Goal: Transaction & Acquisition: Purchase product/service

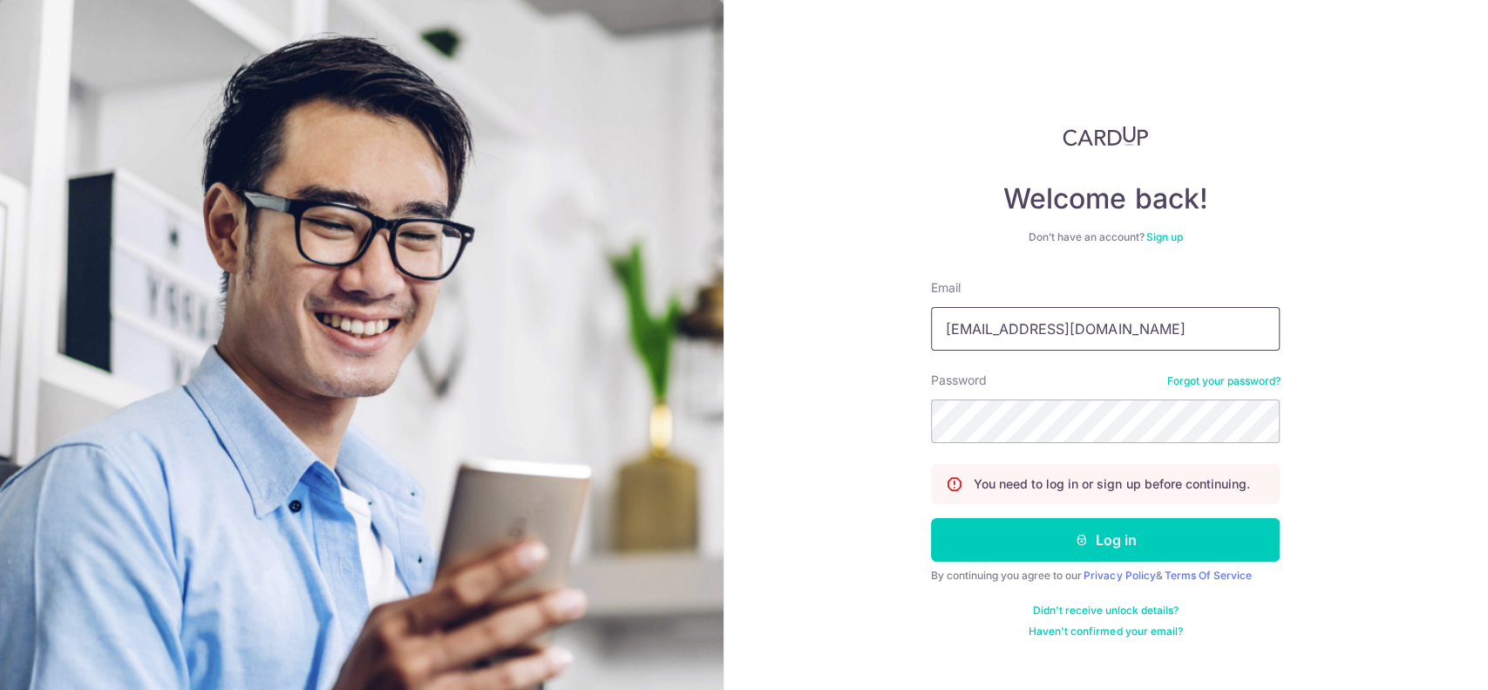
click at [1146, 321] on input "finance_ap@tong-containers.com.sg" at bounding box center [1105, 329] width 349 height 44
type input "mandy.lee@tong-containers.com.sg"
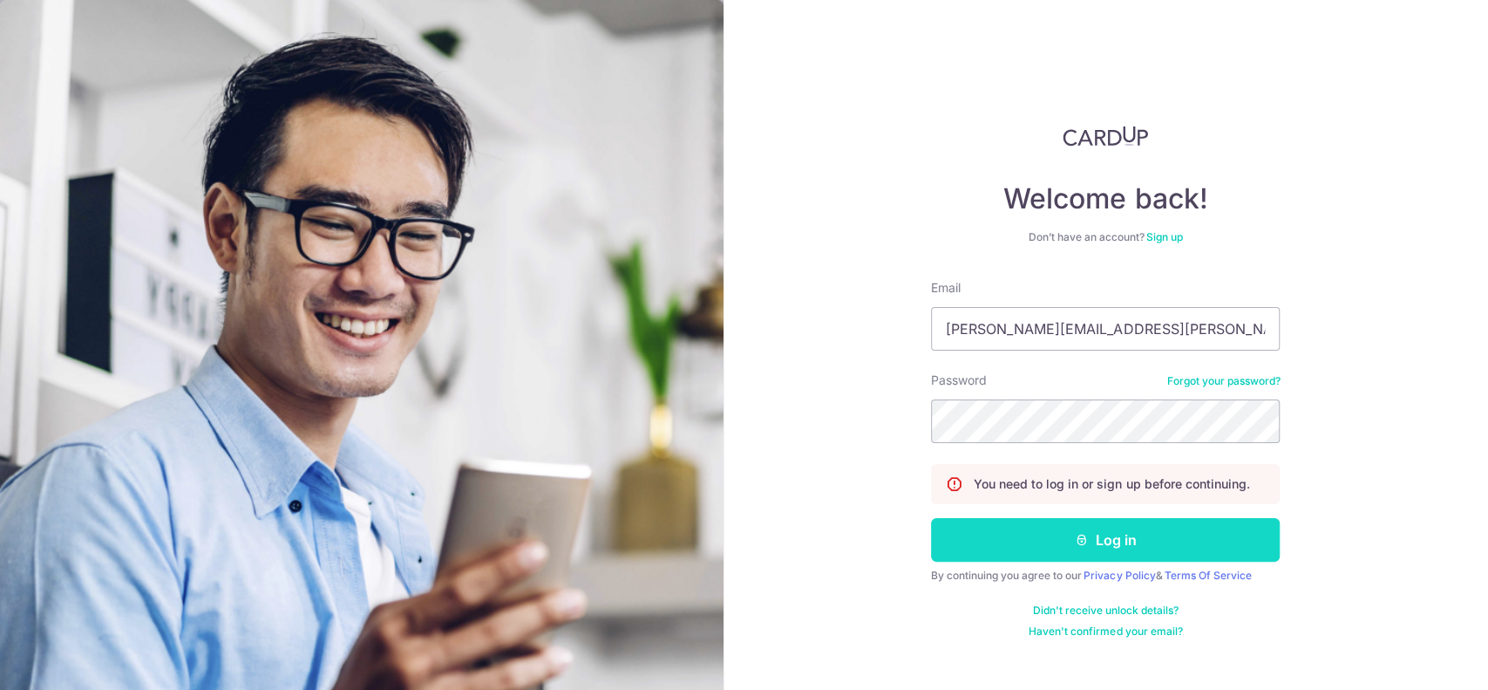
click at [1115, 537] on button "Log in" at bounding box center [1105, 540] width 349 height 44
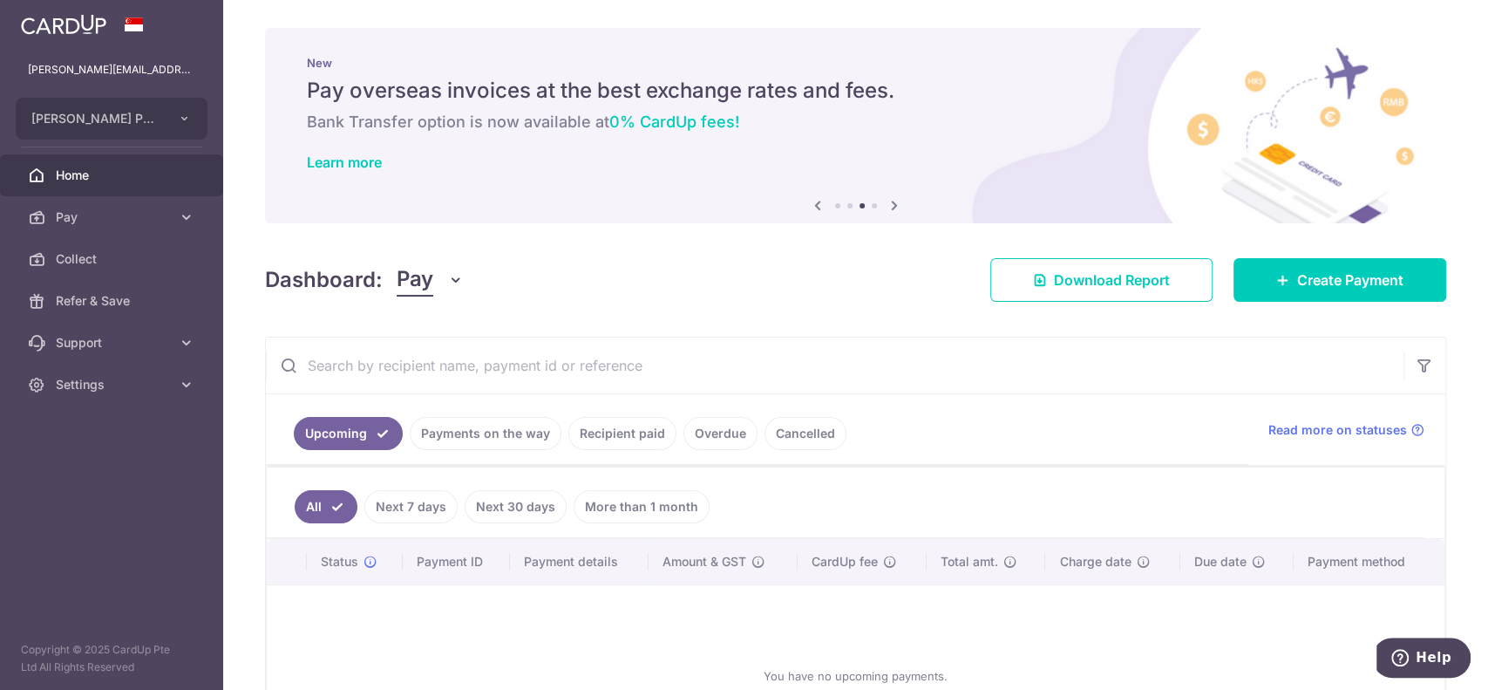
click at [732, 462] on ul "Upcoming Payments on the way Recipient paid Overdue Cancelled" at bounding box center [757, 429] width 982 height 71
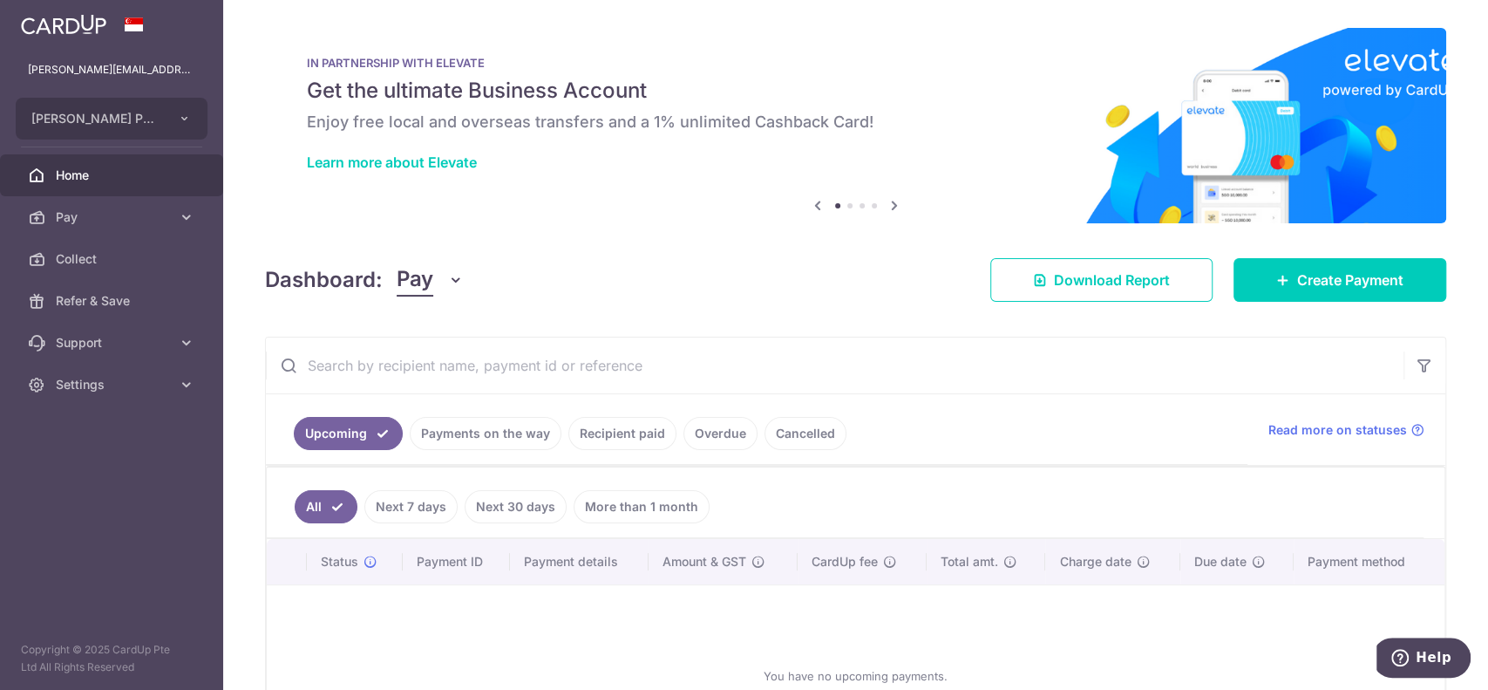
click at [544, 689] on html "mandy.lee@tong-containers.com.sg TONG LEE HUAT PTE LTD Add new company TONG LEE…" at bounding box center [744, 345] width 1488 height 690
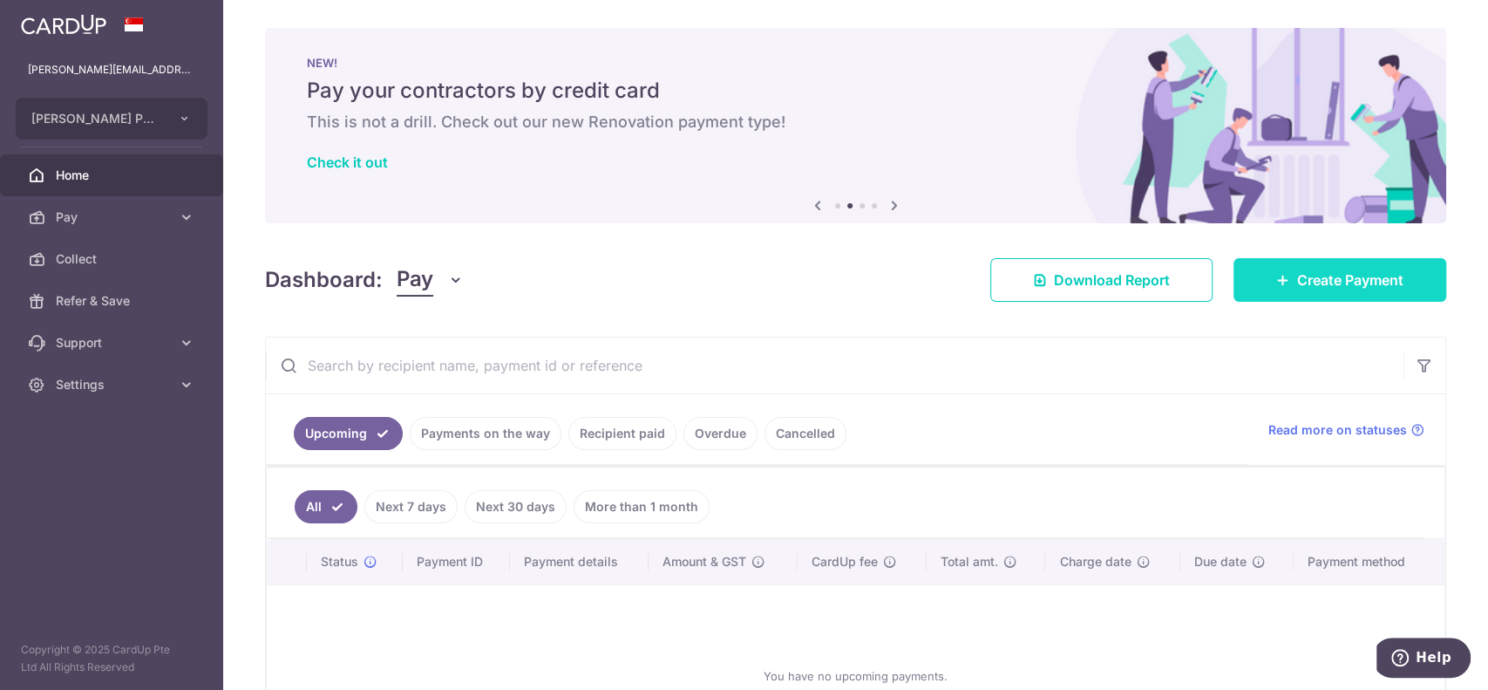
click at [1330, 269] on link "Create Payment" at bounding box center [1340, 280] width 213 height 44
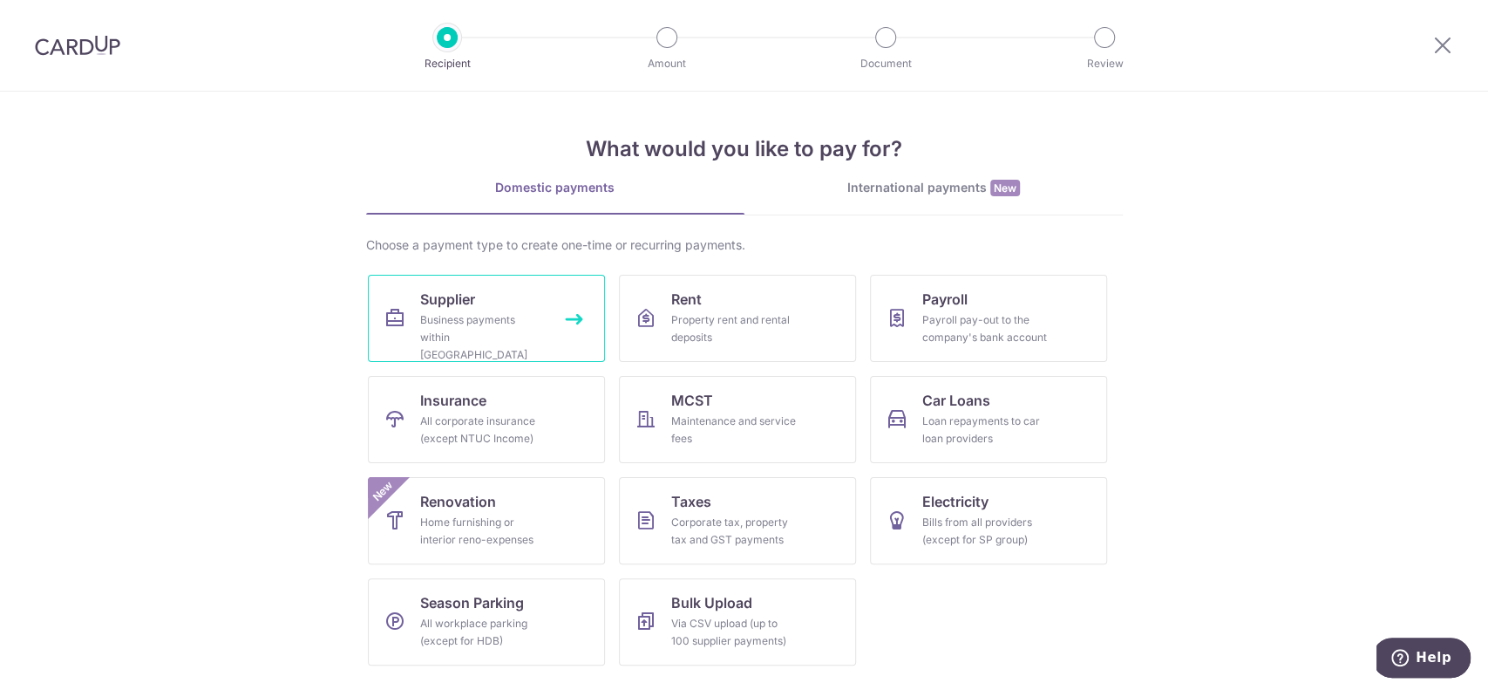
click at [453, 317] on div "Business payments within [GEOGRAPHIC_DATA]" at bounding box center [483, 337] width 126 height 52
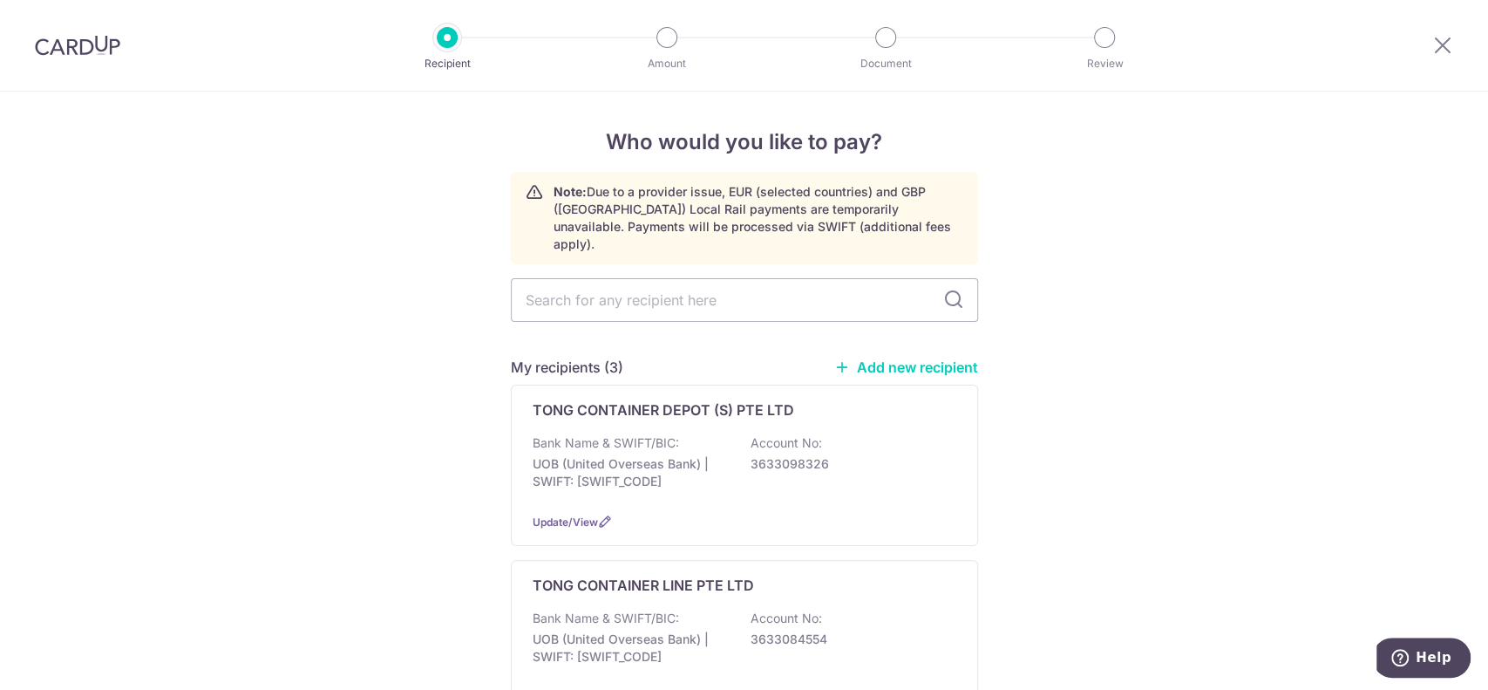
scroll to position [349, 0]
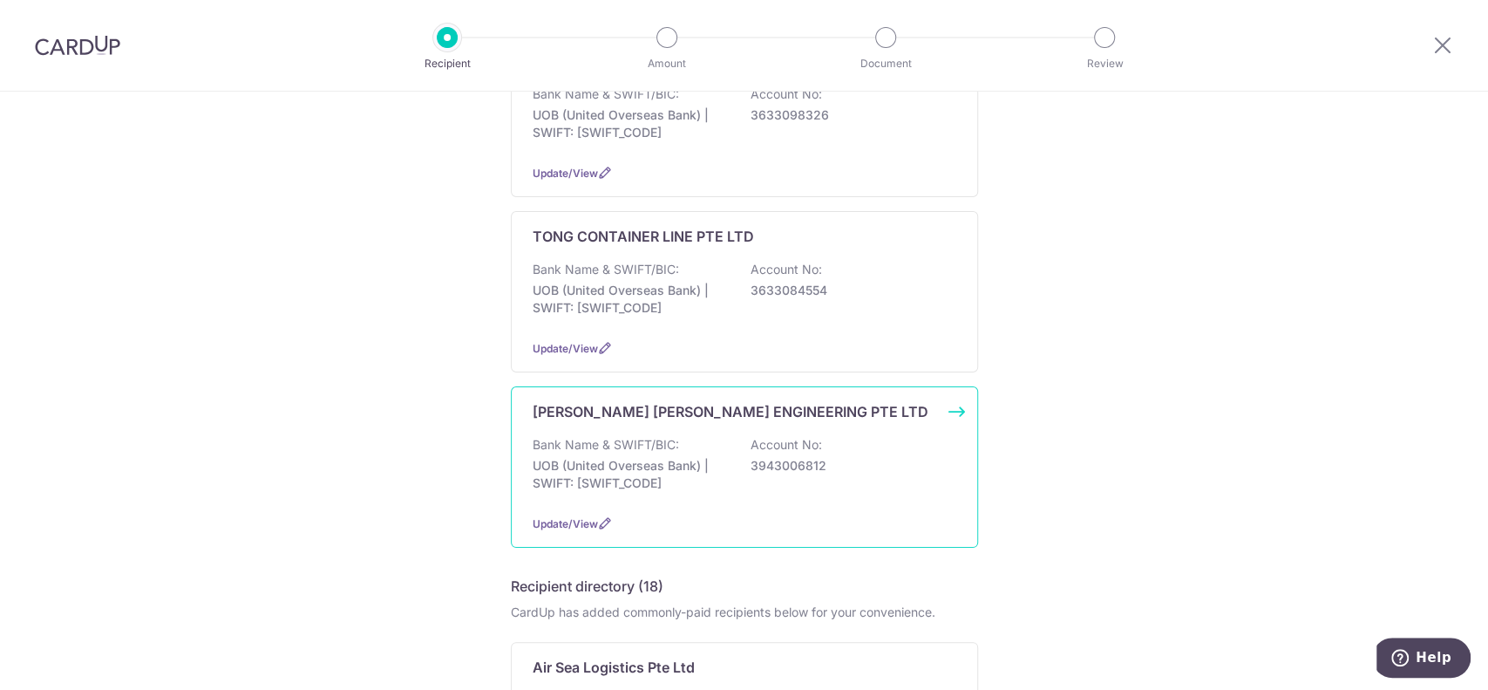
click at [659, 469] on p "UOB (United Overseas Bank) | SWIFT: UOVBSGSGXXX" at bounding box center [630, 474] width 195 height 35
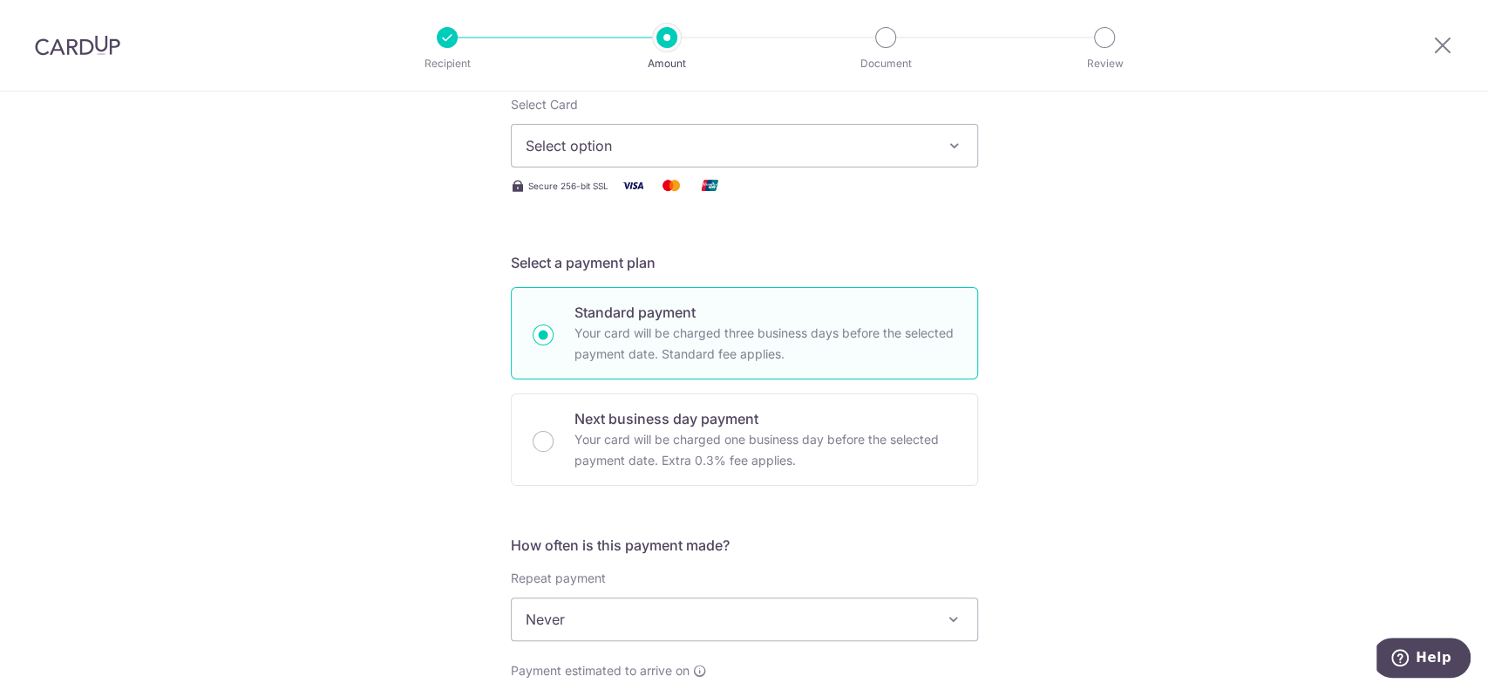
scroll to position [116, 0]
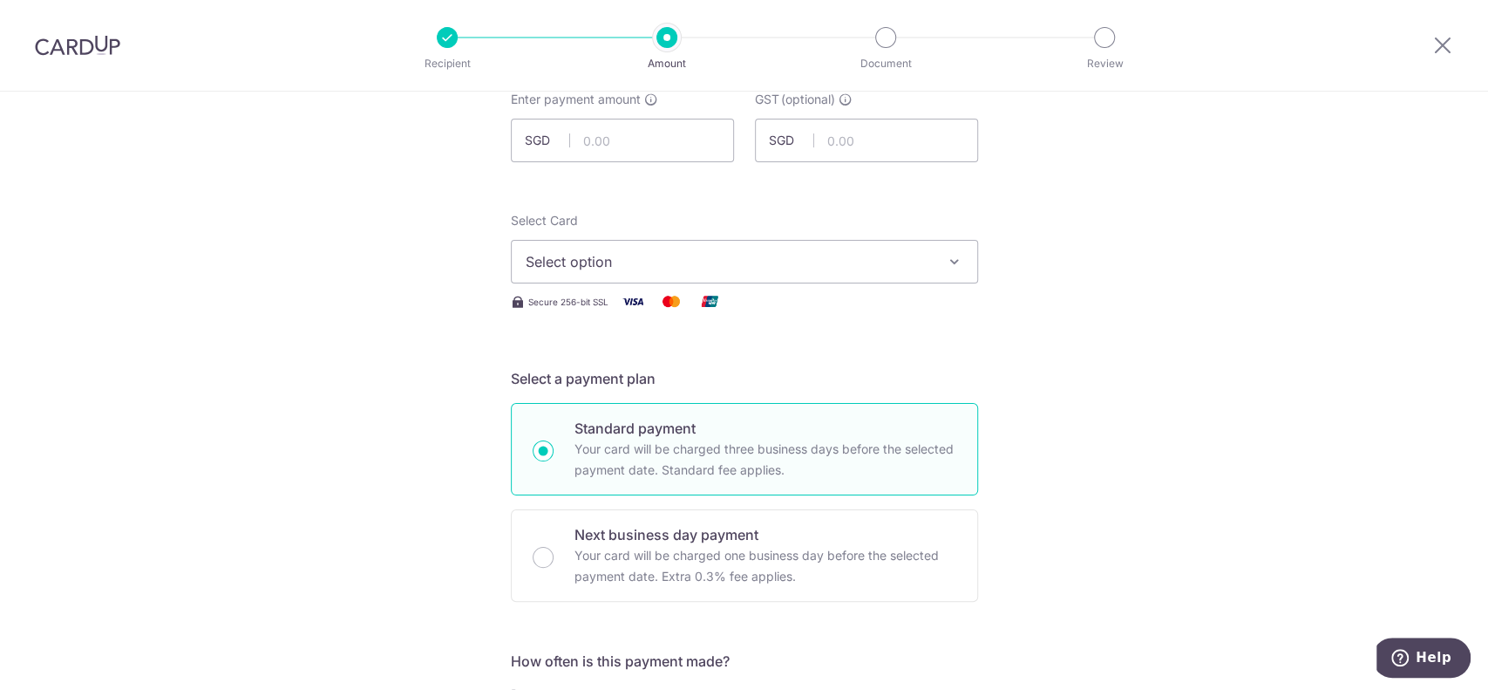
click at [616, 146] on input "text" at bounding box center [622, 141] width 223 height 44
type input "145,000.00"
click at [618, 257] on span "Select option" at bounding box center [729, 261] width 406 height 21
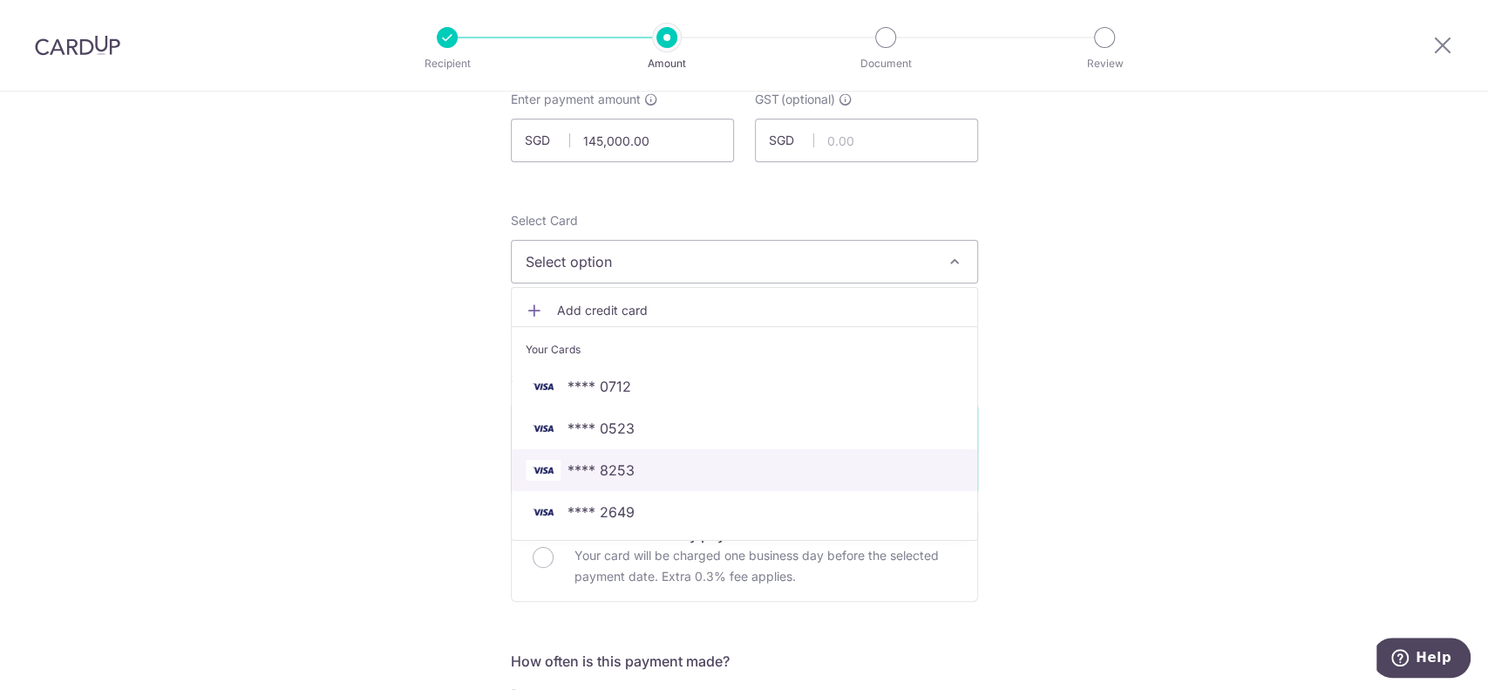
click at [630, 483] on link "**** 8253" at bounding box center [745, 470] width 466 height 42
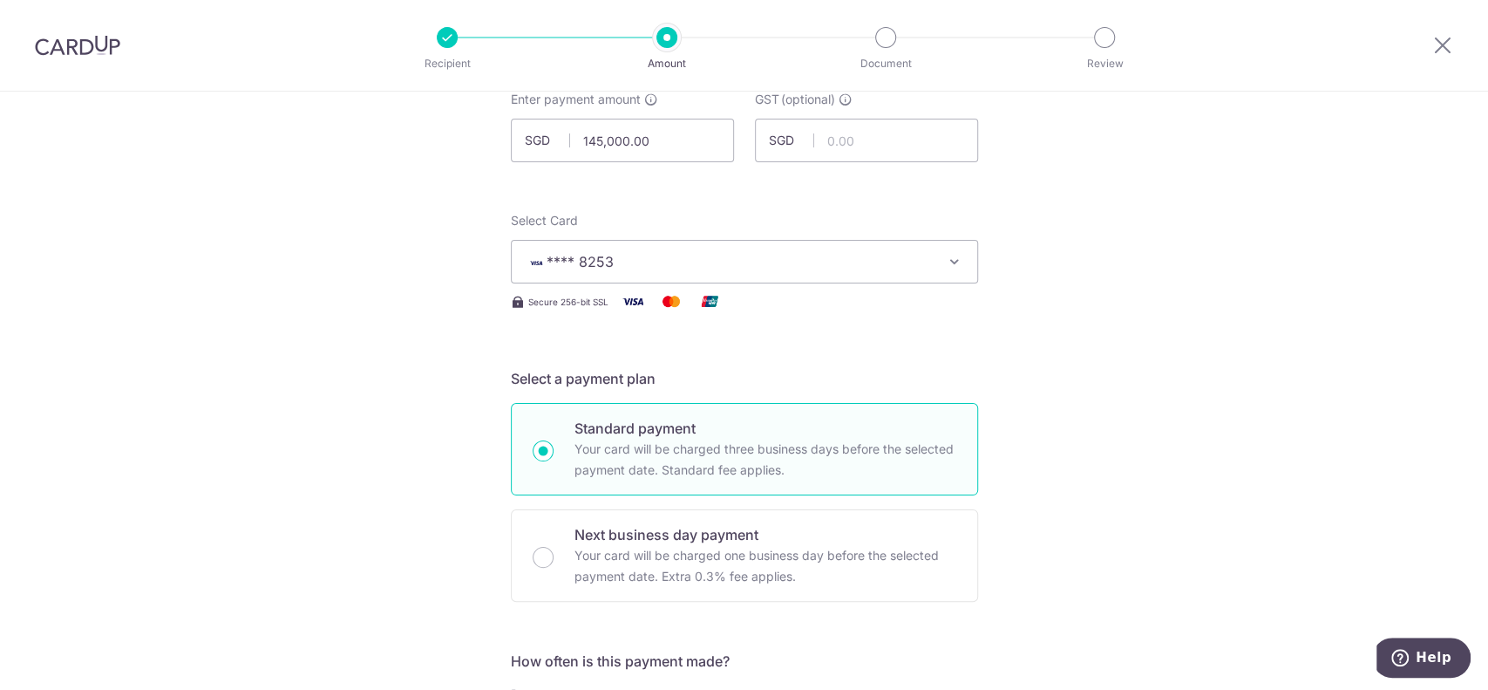
scroll to position [232, 0]
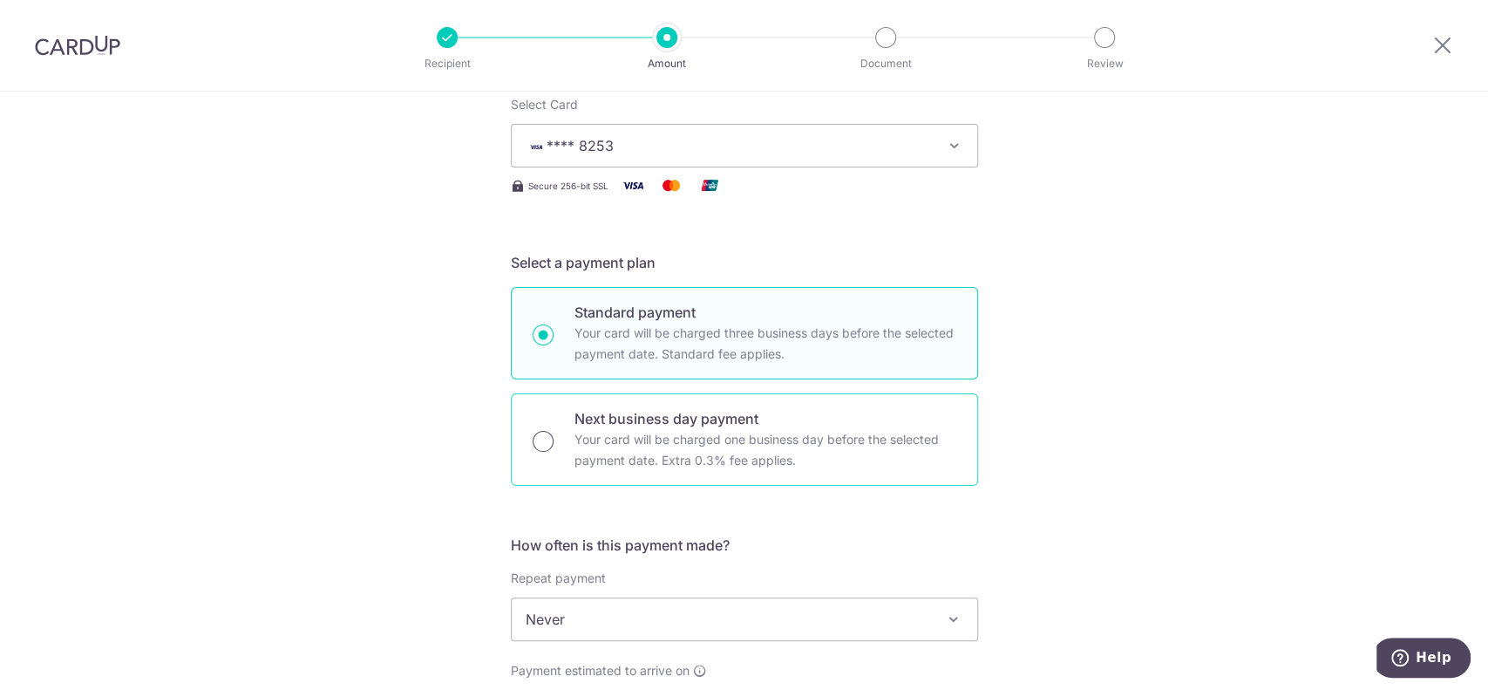
click at [541, 440] on input "Next business day payment Your card will be charged one business day before the…" at bounding box center [543, 441] width 21 height 21
radio input "true"
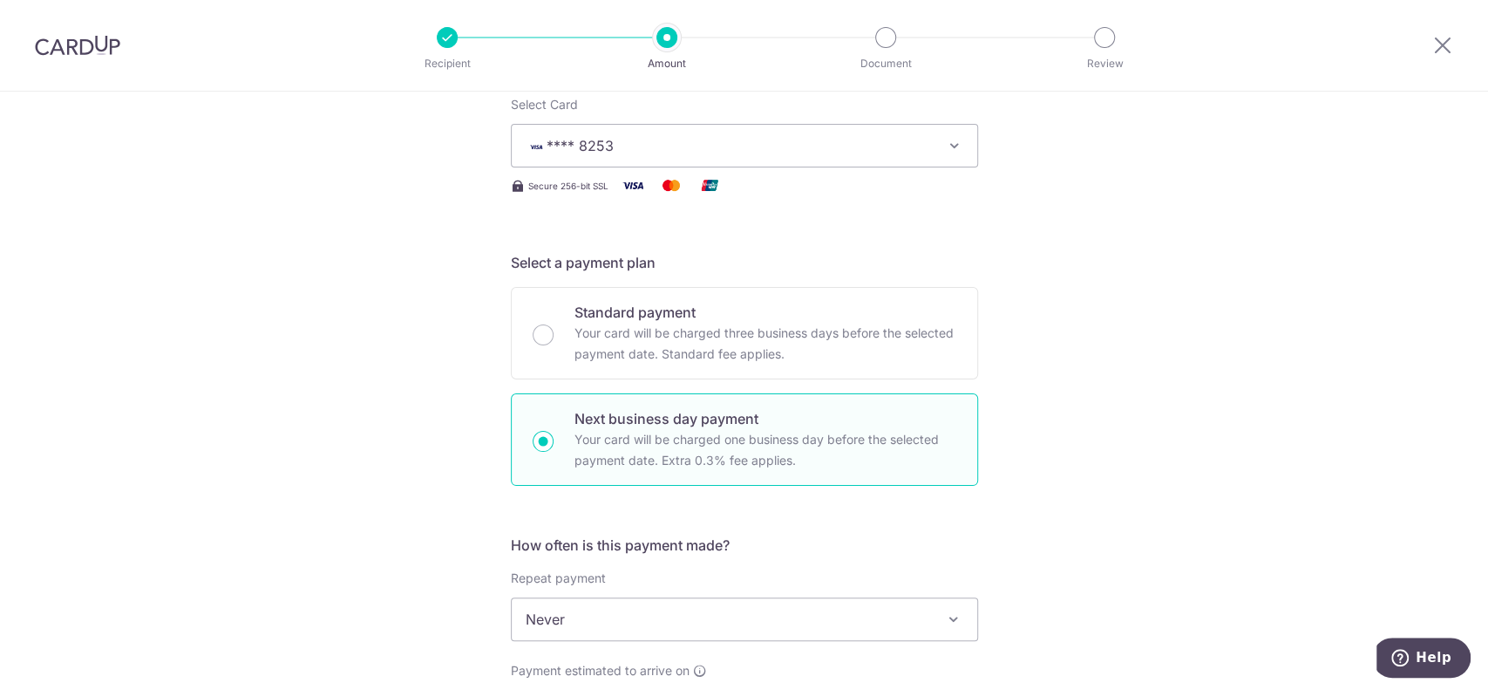
scroll to position [465, 0]
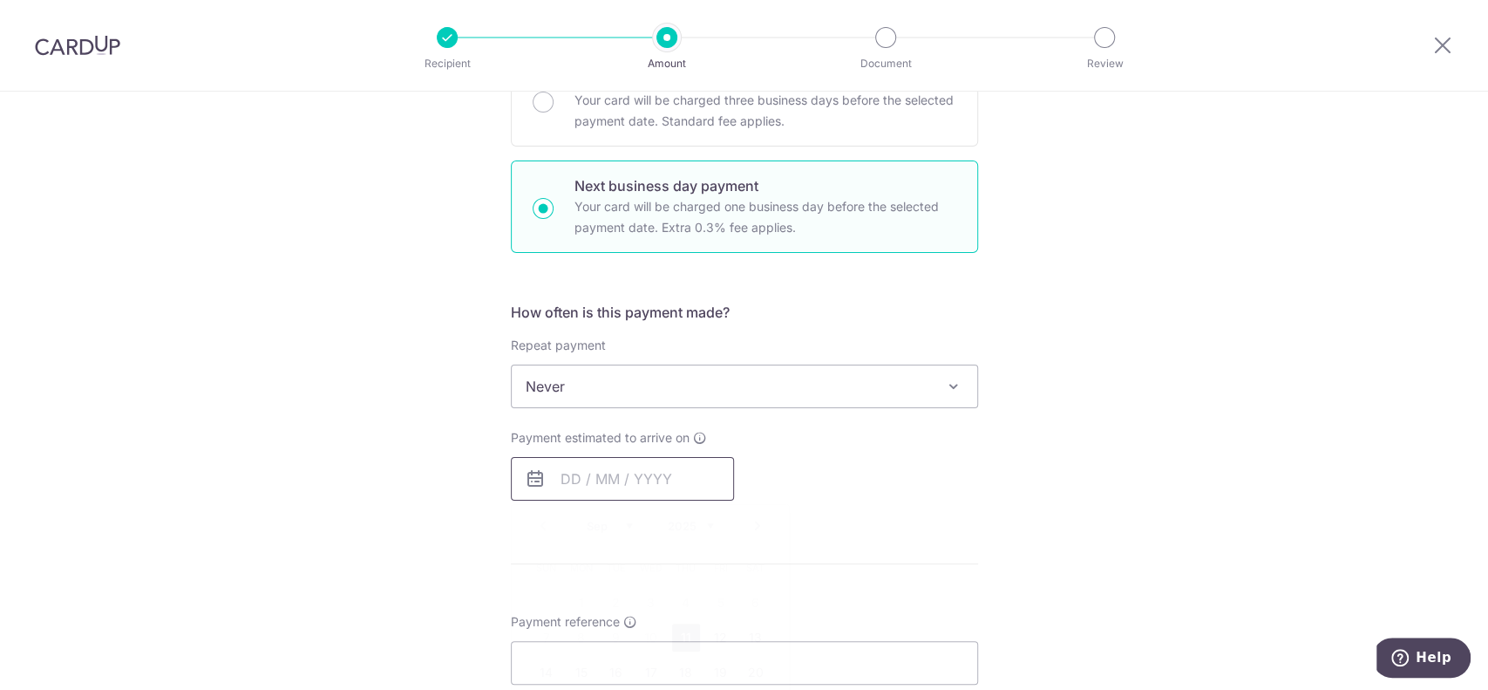
click at [592, 478] on input "text" at bounding box center [622, 479] width 223 height 44
click at [677, 630] on link "11" at bounding box center [686, 637] width 28 height 28
type input "11/09/2025"
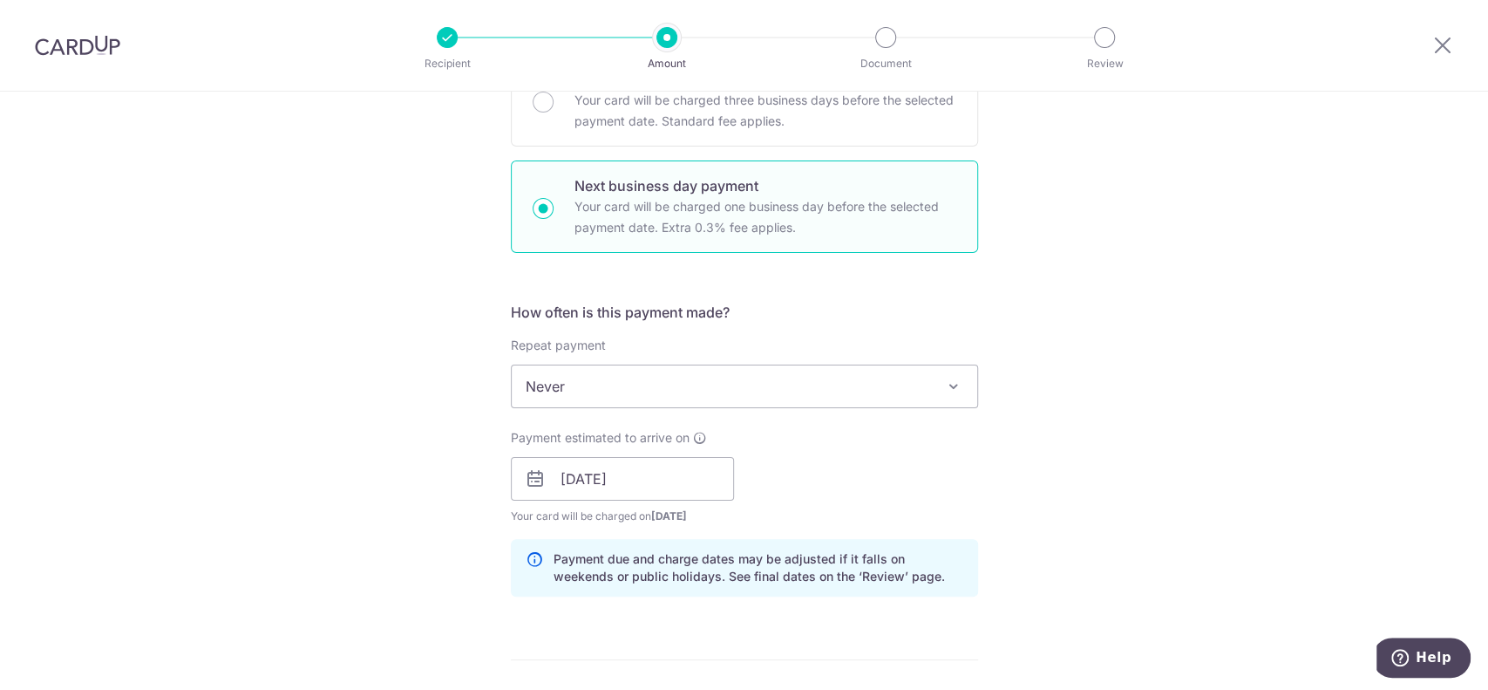
scroll to position [349, 0]
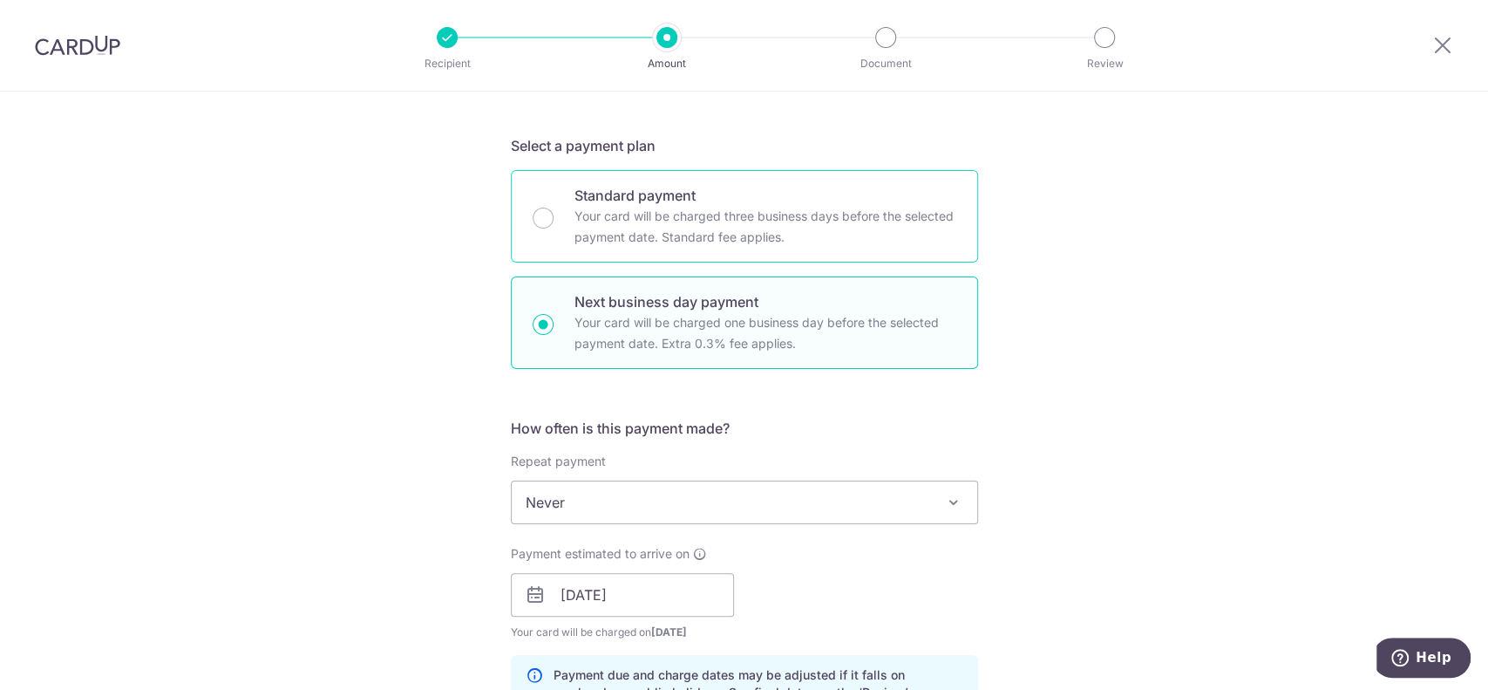
click at [704, 237] on p "Your card will be charged three business days before the selected payment date.…" at bounding box center [766, 227] width 382 height 42
click at [554, 228] on input "Standard payment Your card will be charged three business days before the selec…" at bounding box center [543, 218] width 21 height 21
radio input "true"
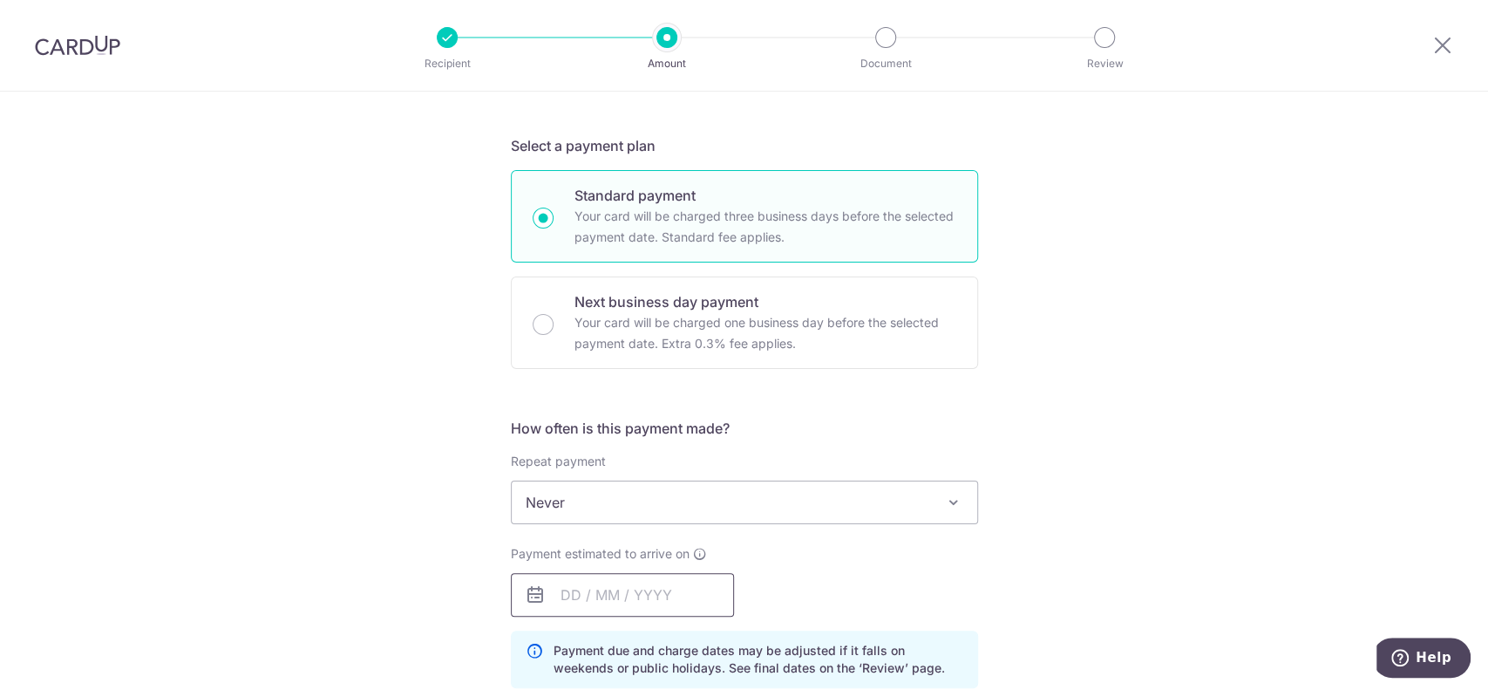
click at [610, 582] on input "text" at bounding box center [622, 595] width 223 height 44
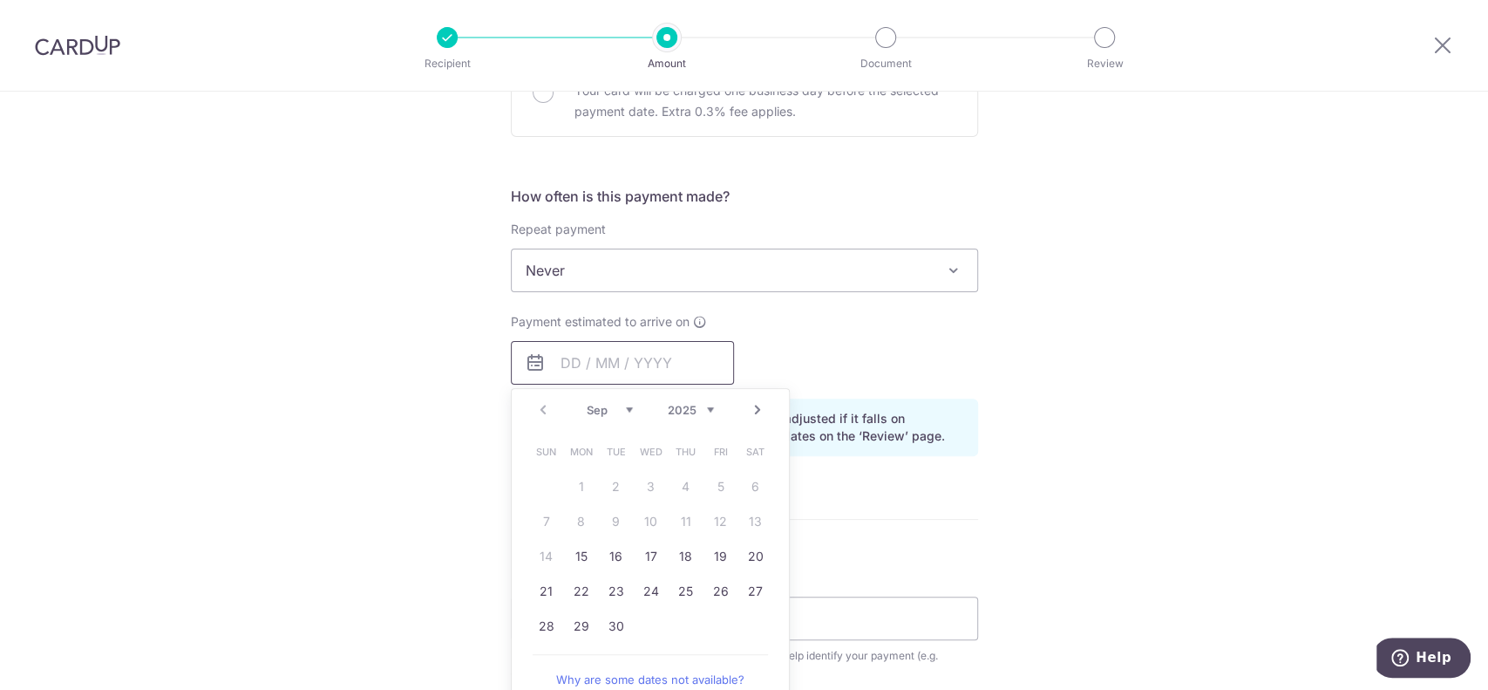
scroll to position [465, 0]
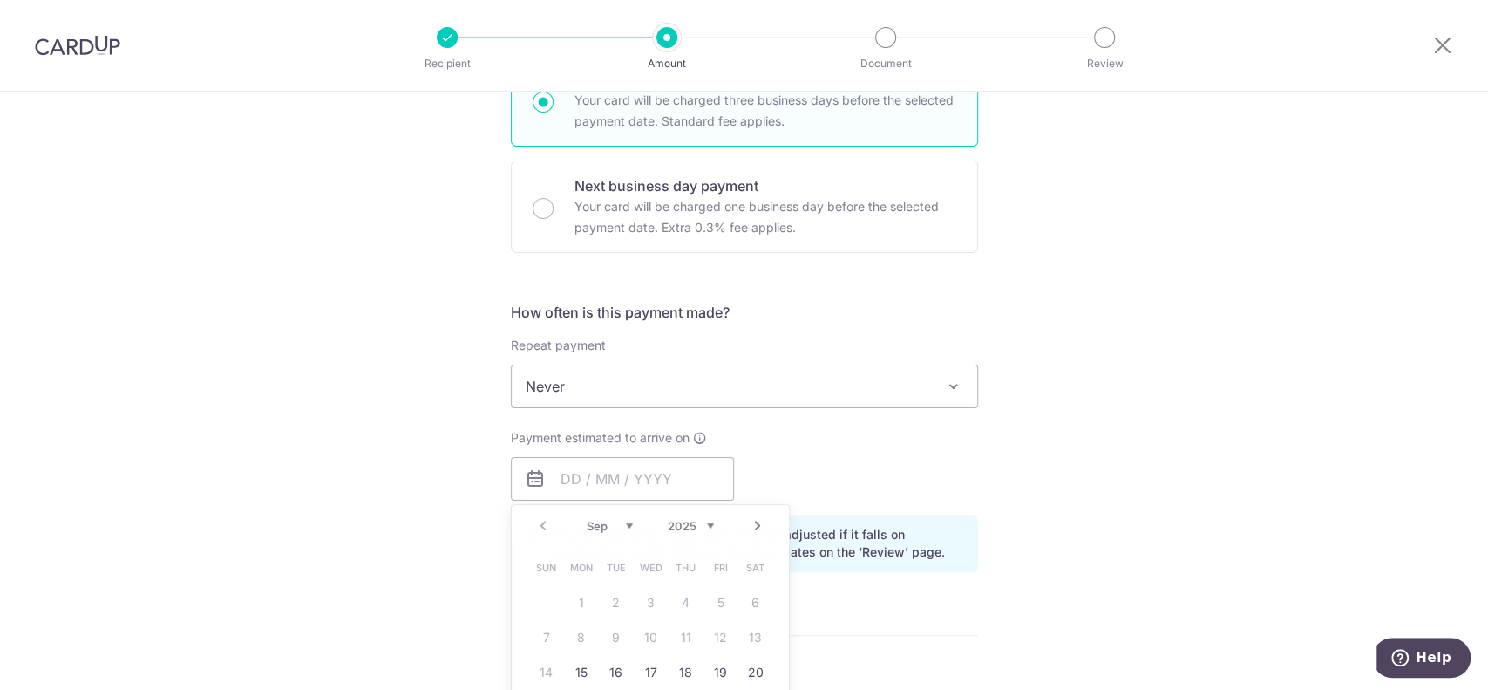
click at [740, 255] on form "Enter payment amount SGD 145,000.00 145000.00 GST (optional) SGD Select Card **…" at bounding box center [744, 514] width 467 height 1544
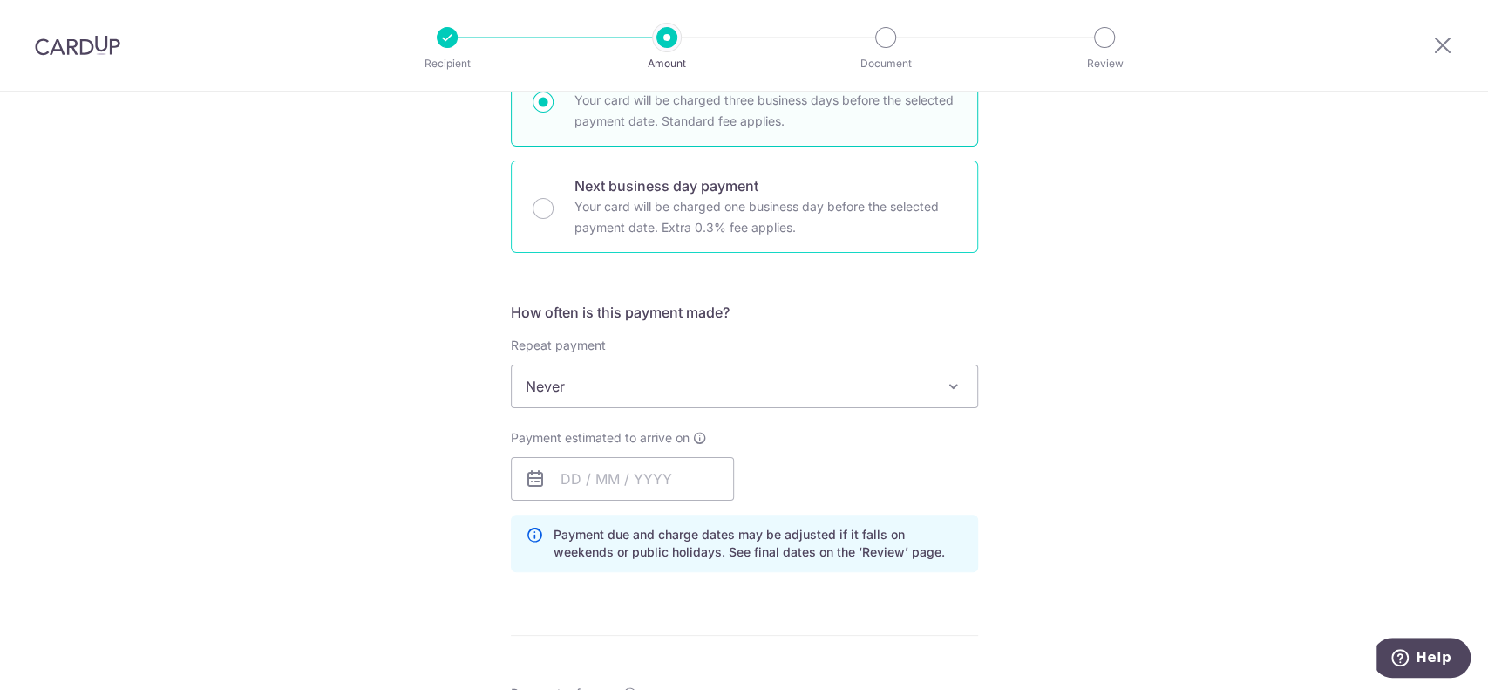
click at [540, 201] on input "Next business day payment Your card will be charged one business day before the…" at bounding box center [543, 208] width 21 height 21
radio input "true"
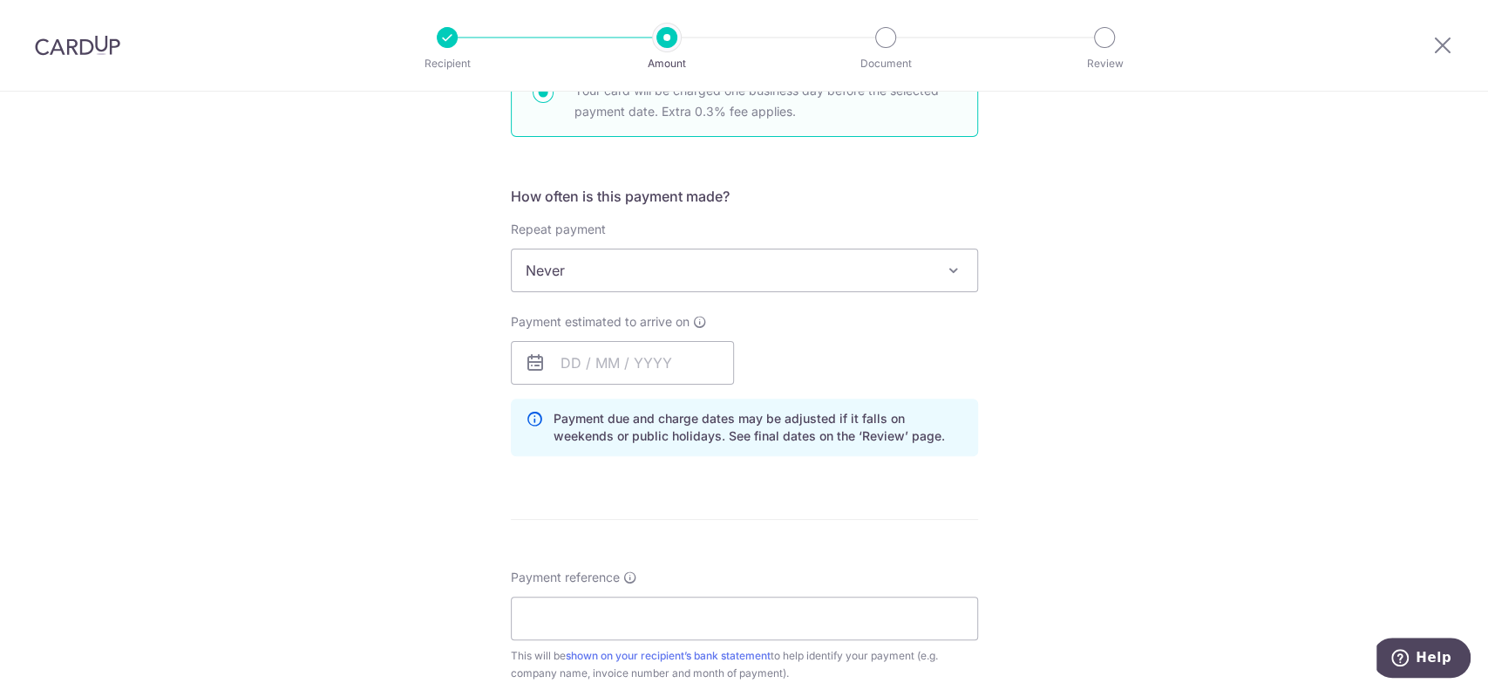
scroll to position [698, 0]
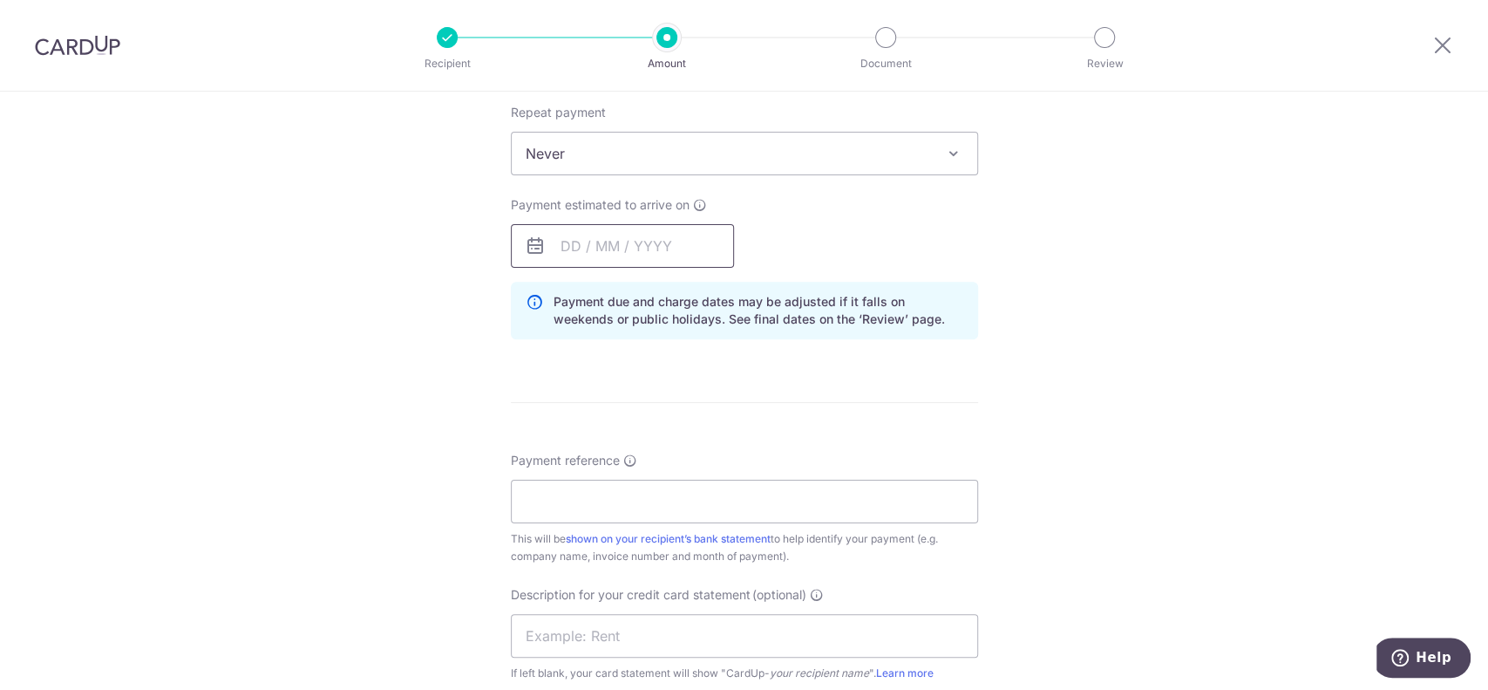
click at [670, 255] on input "text" at bounding box center [622, 246] width 223 height 44
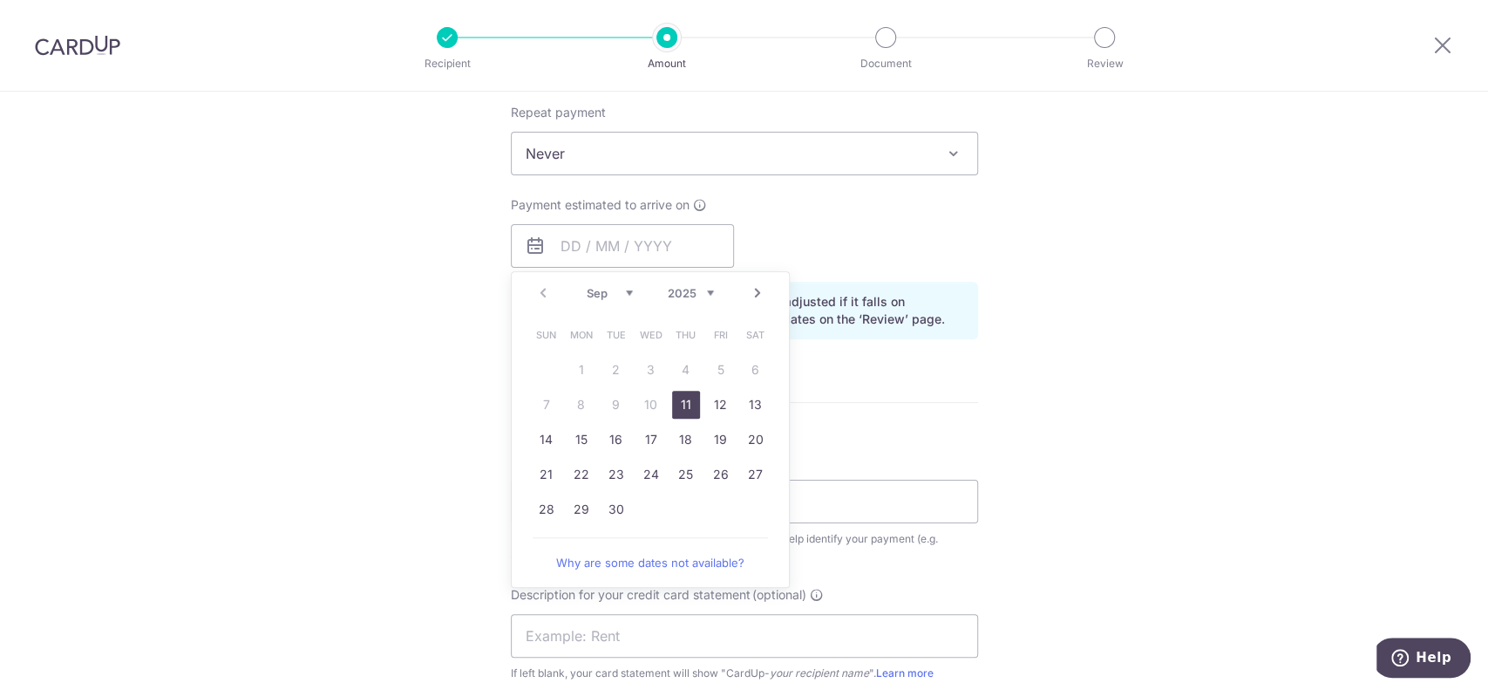
click at [685, 404] on link "11" at bounding box center [686, 405] width 28 height 28
type input "11/09/2025"
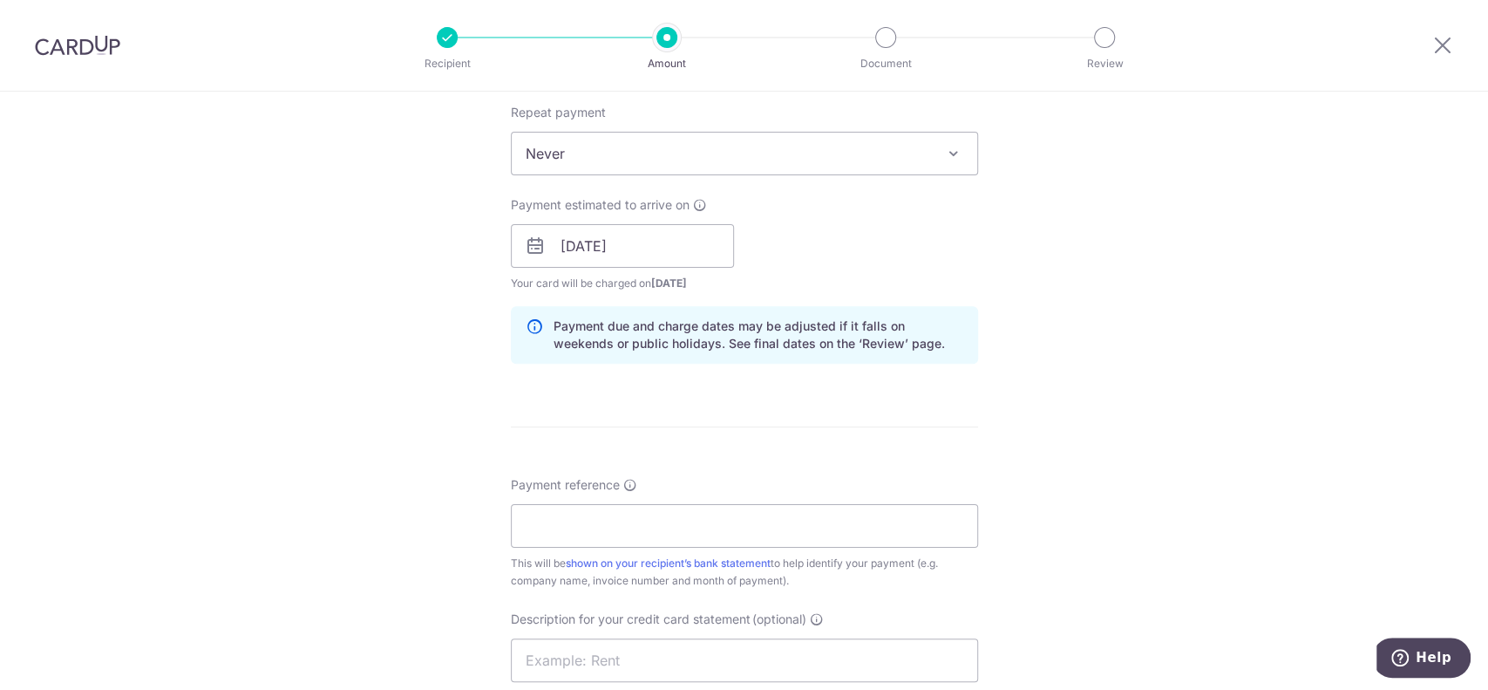
scroll to position [813, 0]
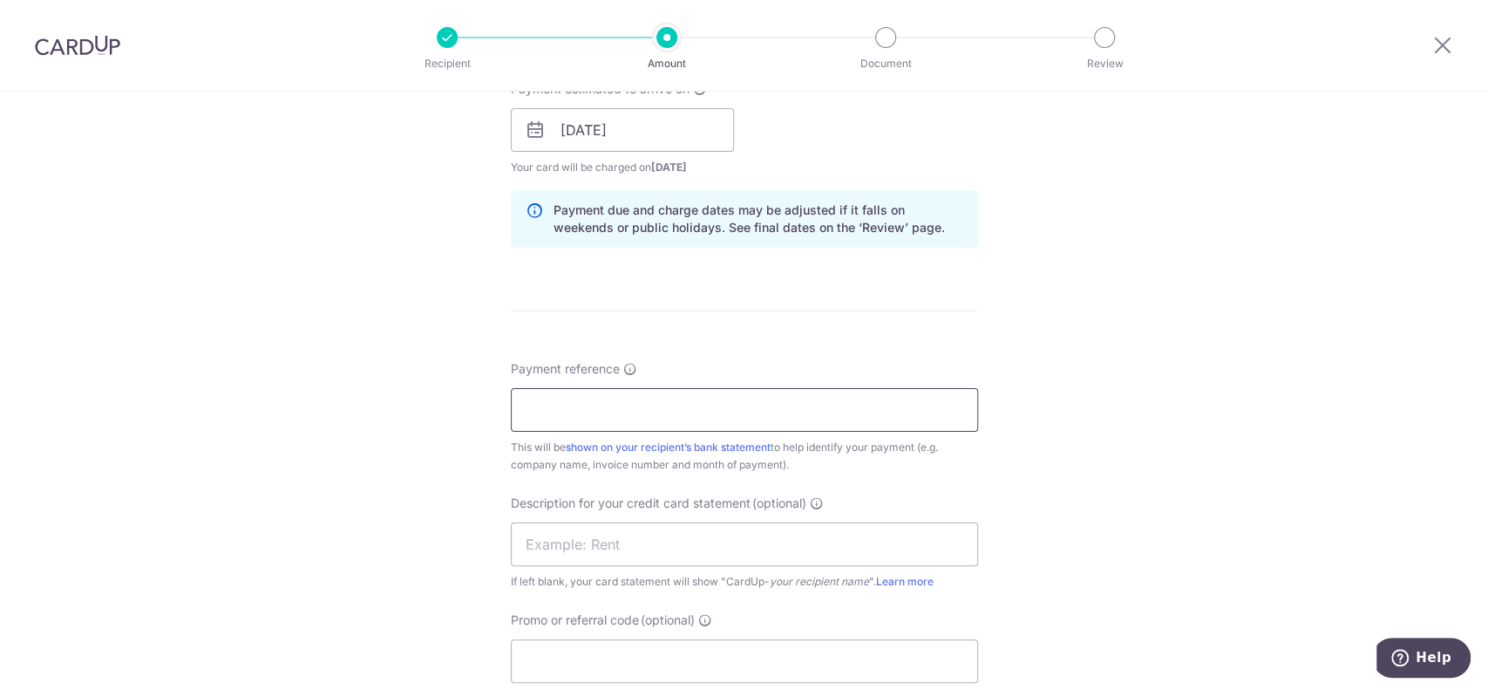
click at [659, 429] on input "Payment reference" at bounding box center [744, 410] width 467 height 44
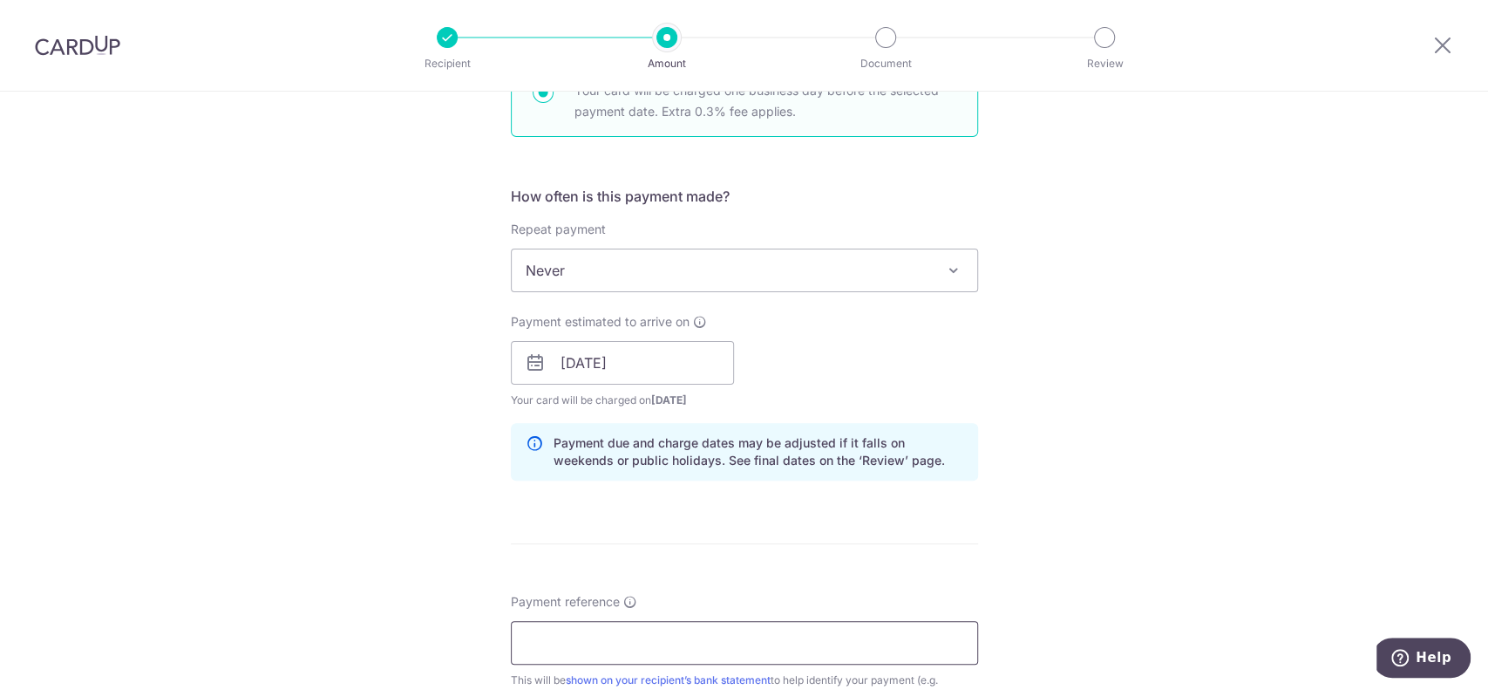
scroll to position [929, 0]
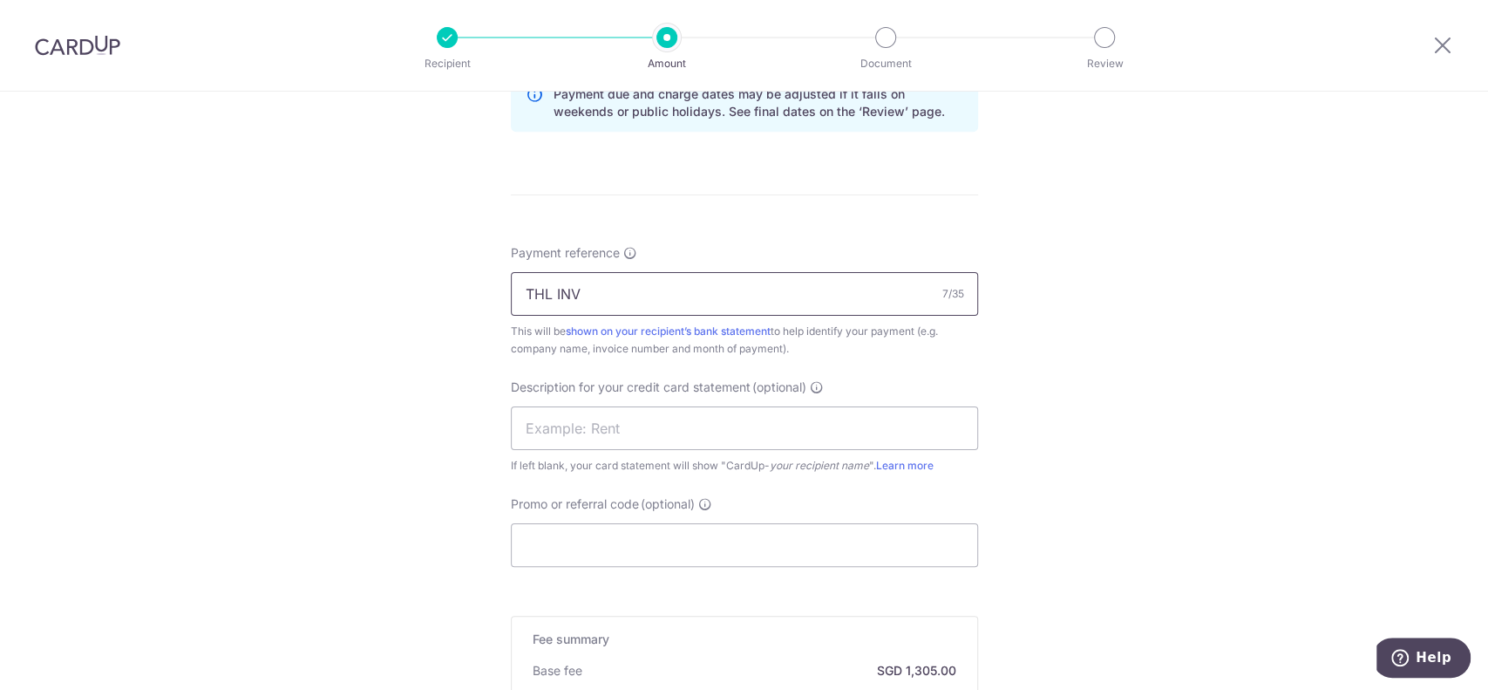
drag, startPoint x: 595, startPoint y: 304, endPoint x: 517, endPoint y: 301, distance: 78.5
click at [517, 300] on input "THL INV" at bounding box center [744, 294] width 467 height 44
type input "THL INV"
click at [636, 419] on input "text" at bounding box center [744, 428] width 467 height 44
paste input "THL INV"
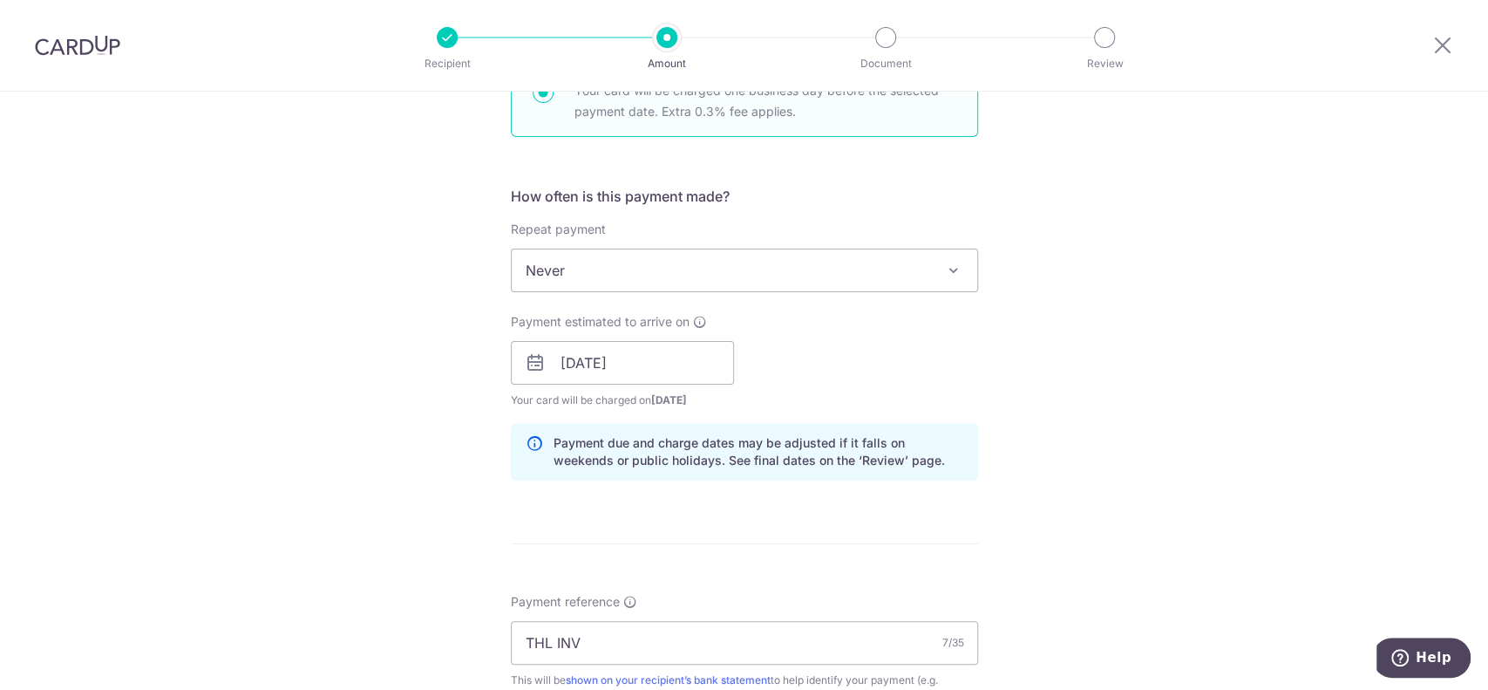
scroll to position [1250, 0]
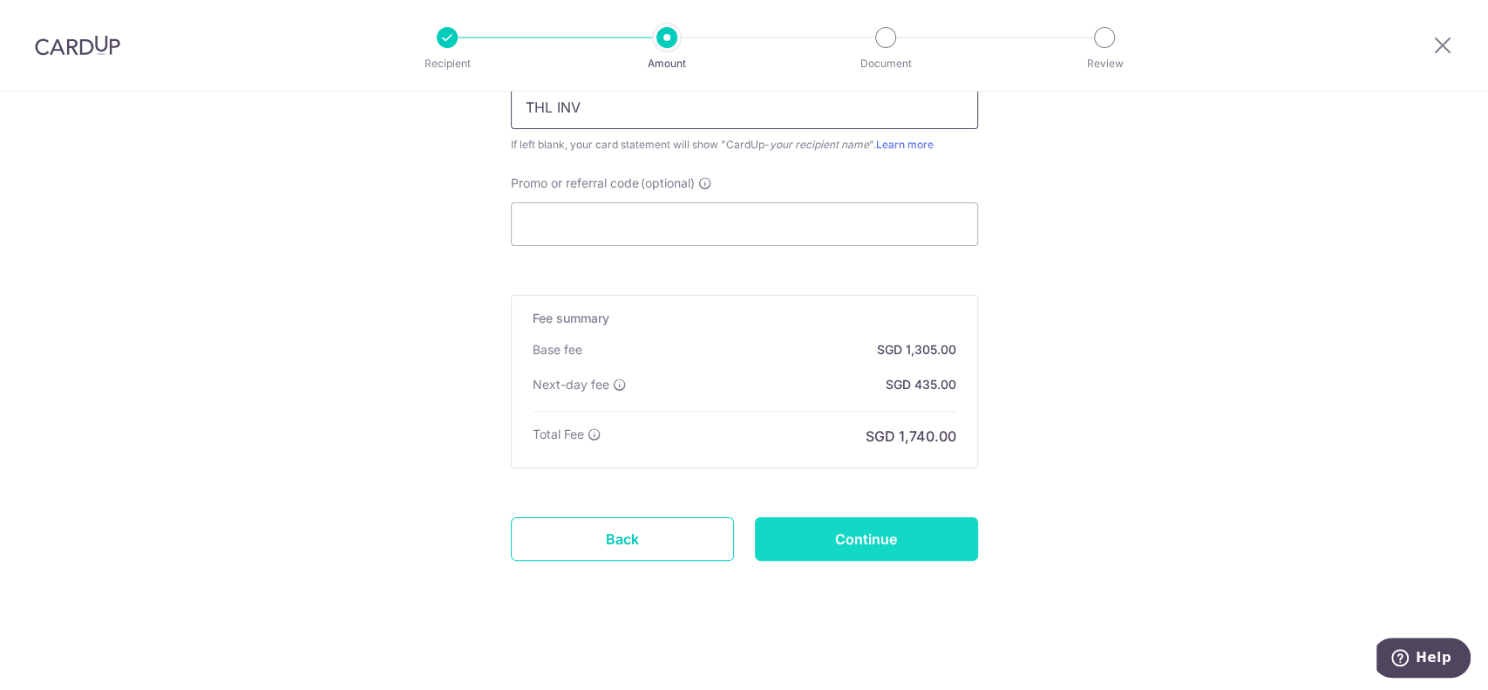
type input "THL INV"
click at [858, 524] on input "Continue" at bounding box center [866, 539] width 223 height 44
type input "Create Schedule"
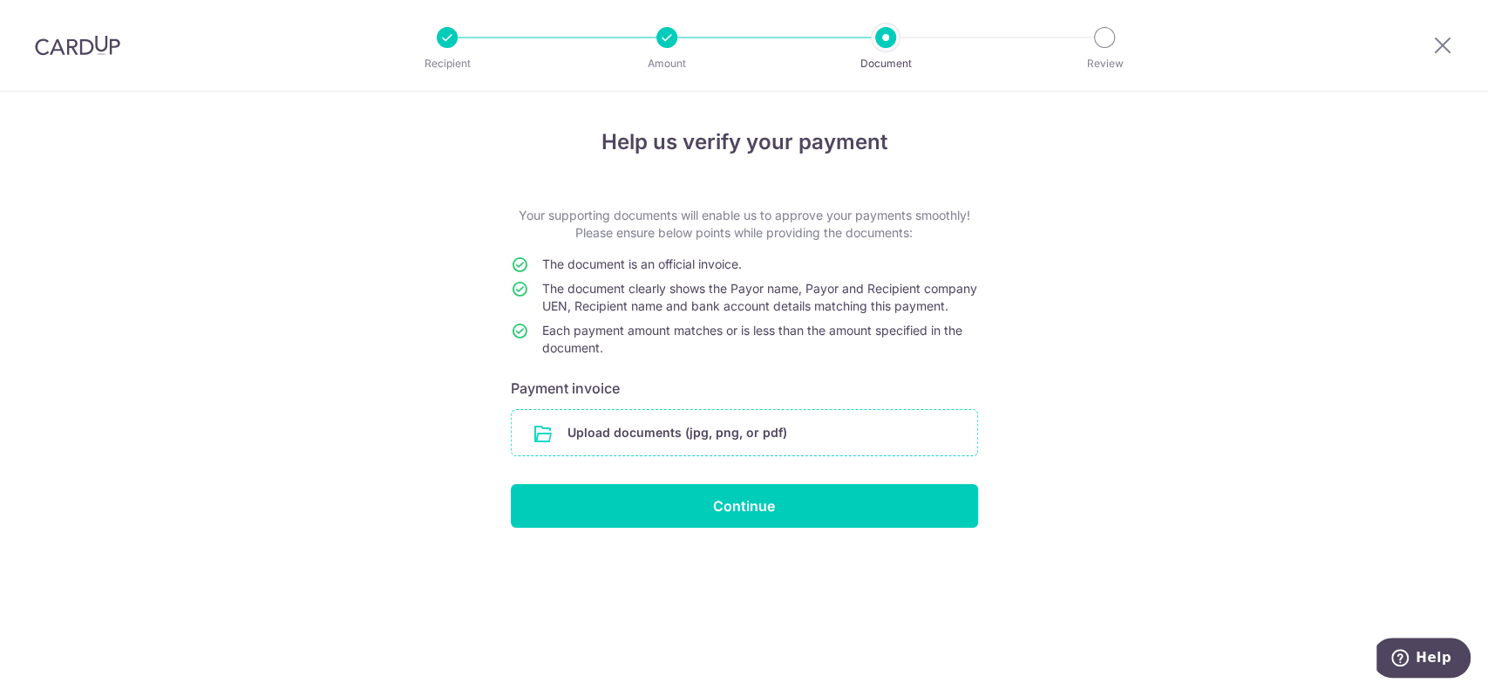
click at [738, 455] on input "file" at bounding box center [745, 432] width 466 height 45
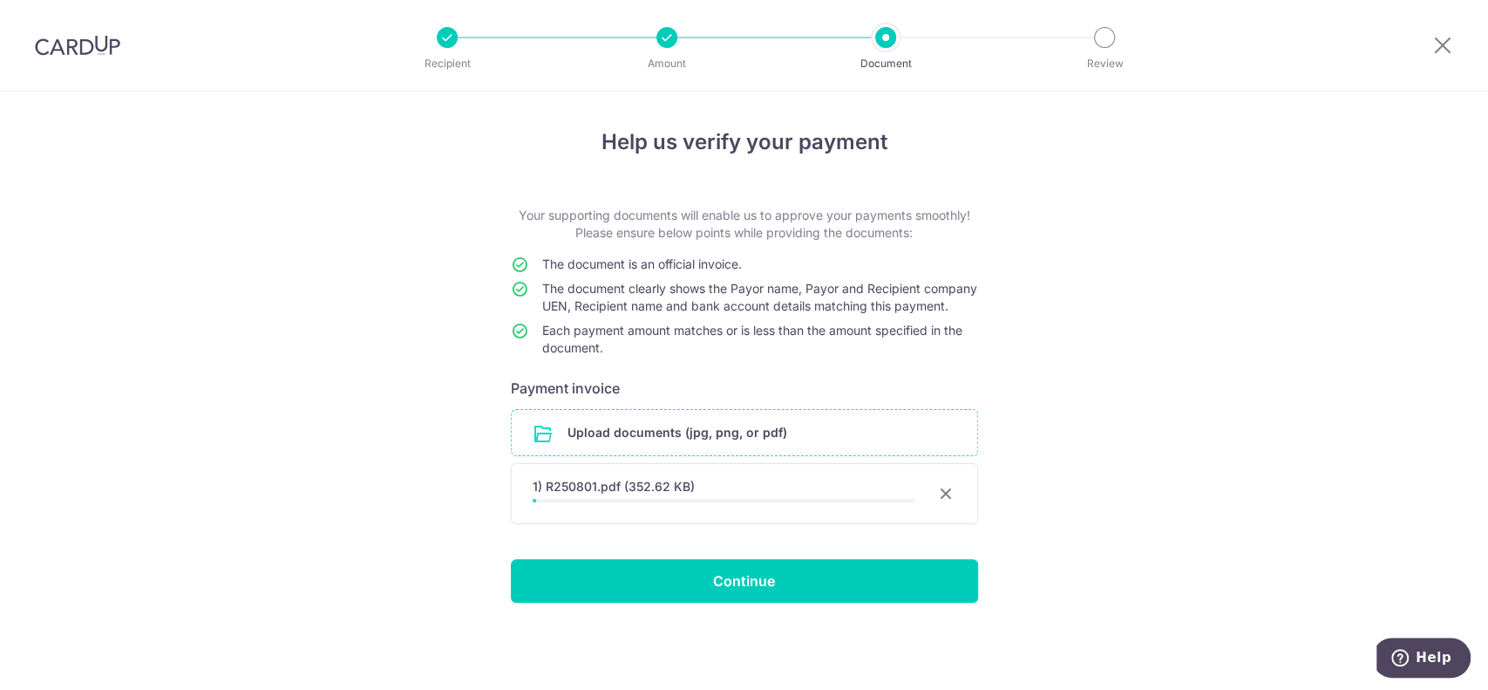
click at [1290, 556] on div "Help us verify your payment Your supporting documents will enable us to approve…" at bounding box center [744, 391] width 1488 height 598
click at [1290, 555] on div "Help us verify your payment Your supporting documents will enable us to approve…" at bounding box center [744, 391] width 1488 height 598
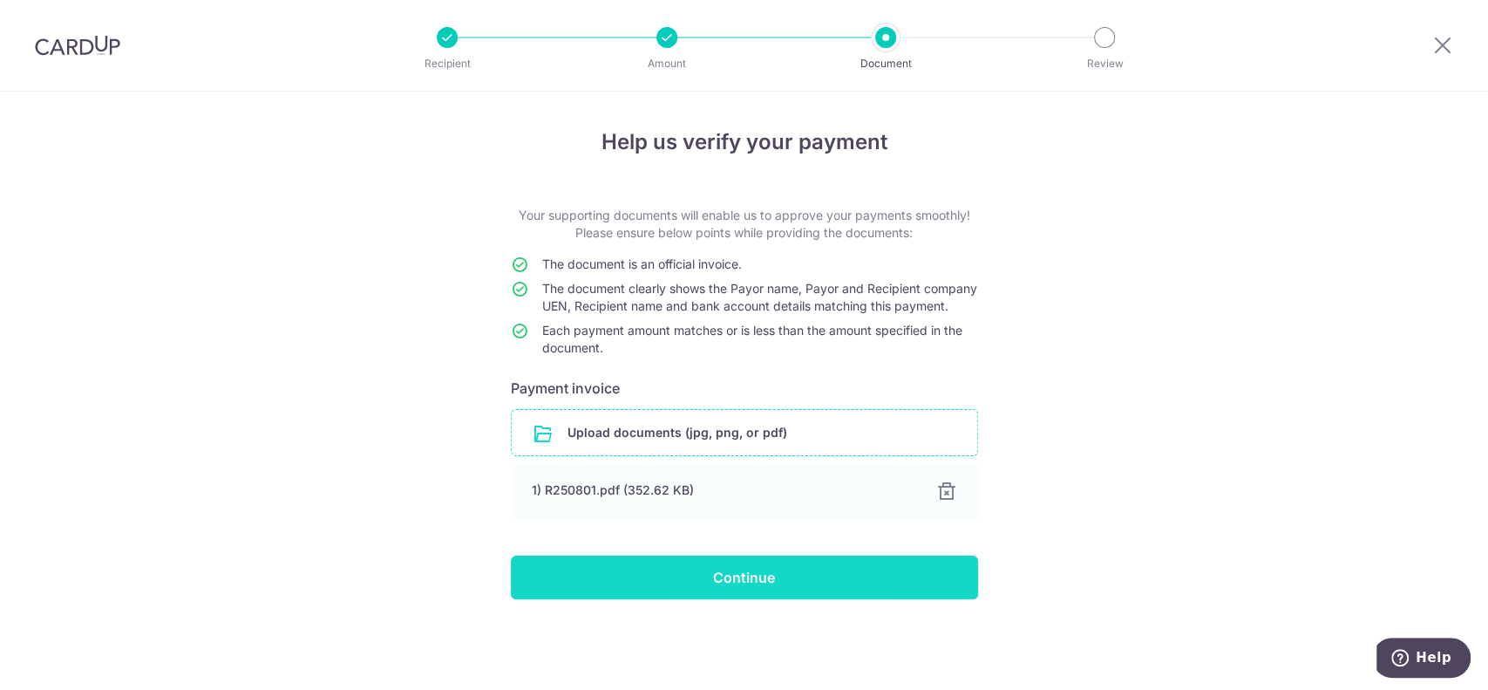
click at [729, 596] on input "Continue" at bounding box center [744, 577] width 467 height 44
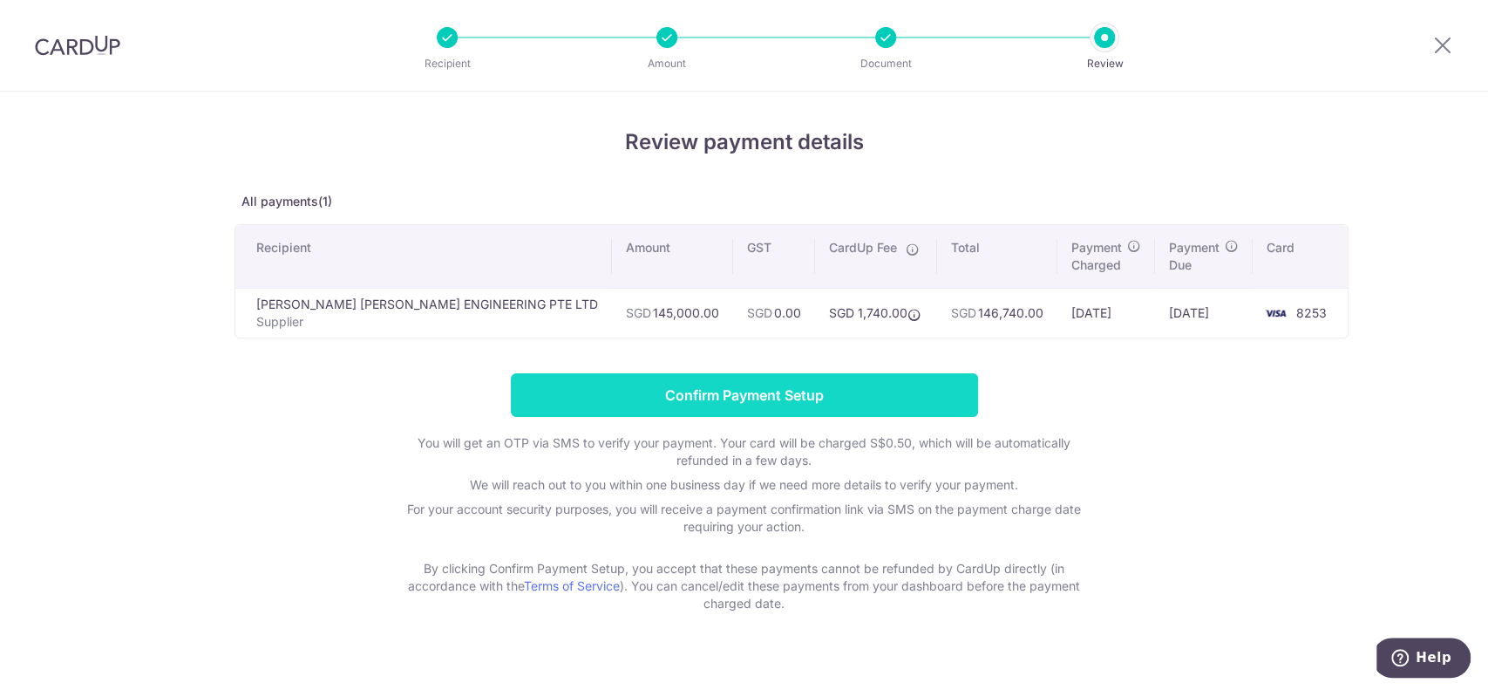
click at [835, 397] on input "Confirm Payment Setup" at bounding box center [744, 395] width 467 height 44
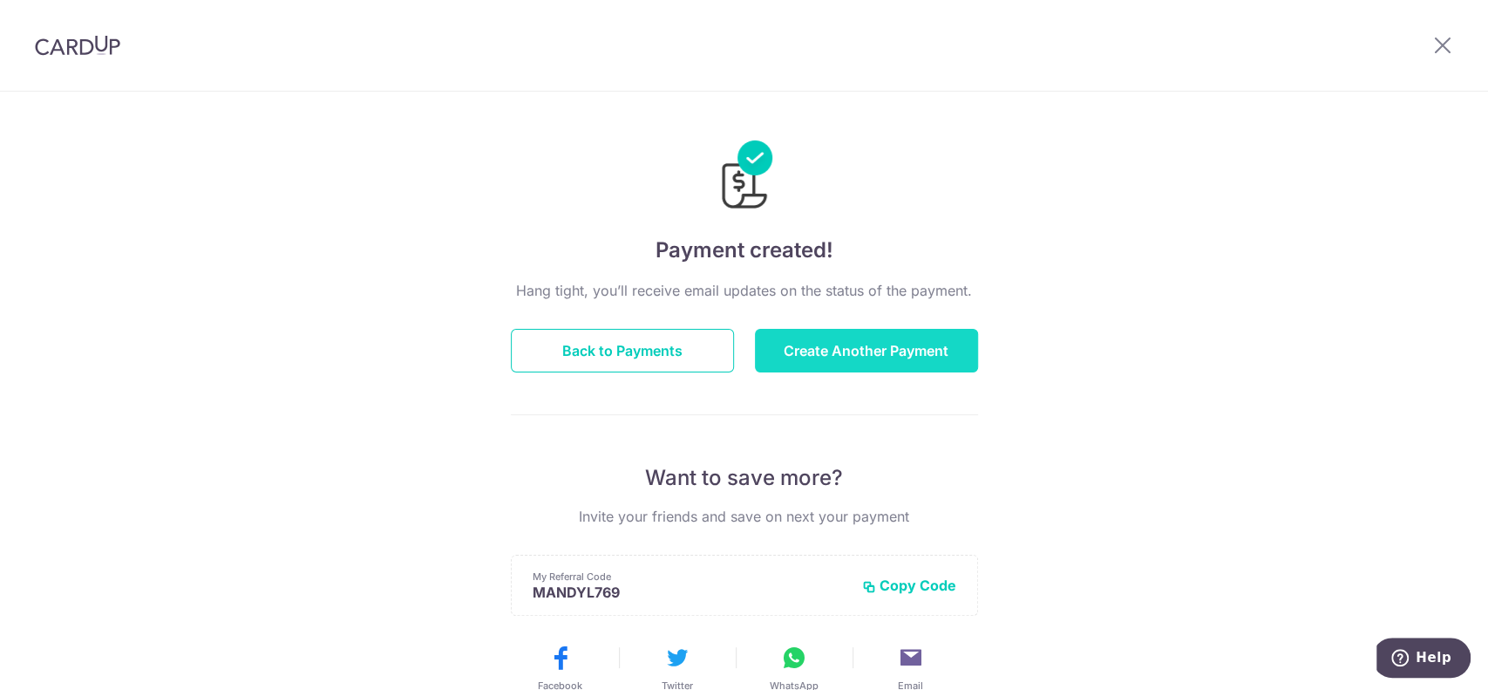
click at [793, 351] on button "Create Another Payment" at bounding box center [866, 351] width 223 height 44
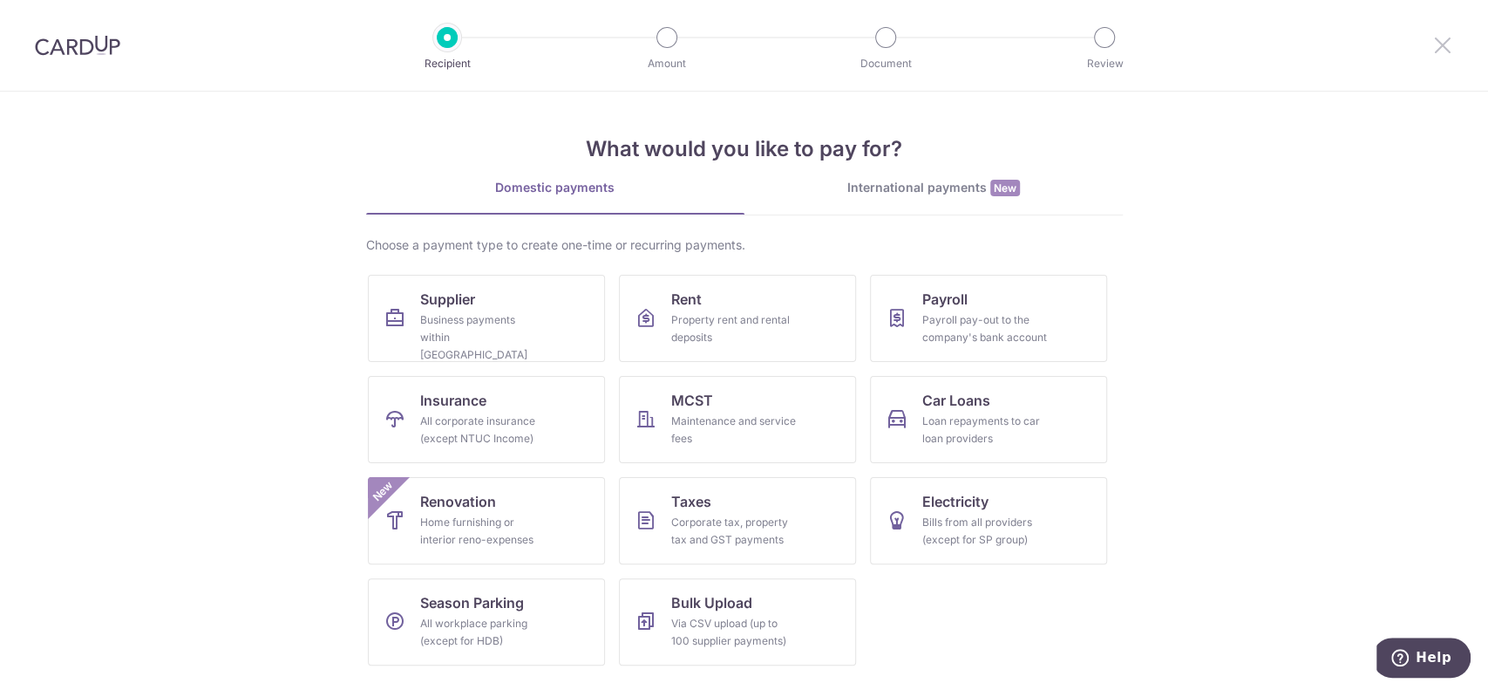
click at [1452, 44] on icon at bounding box center [1443, 45] width 21 height 22
